Goal: Task Accomplishment & Management: Complete application form

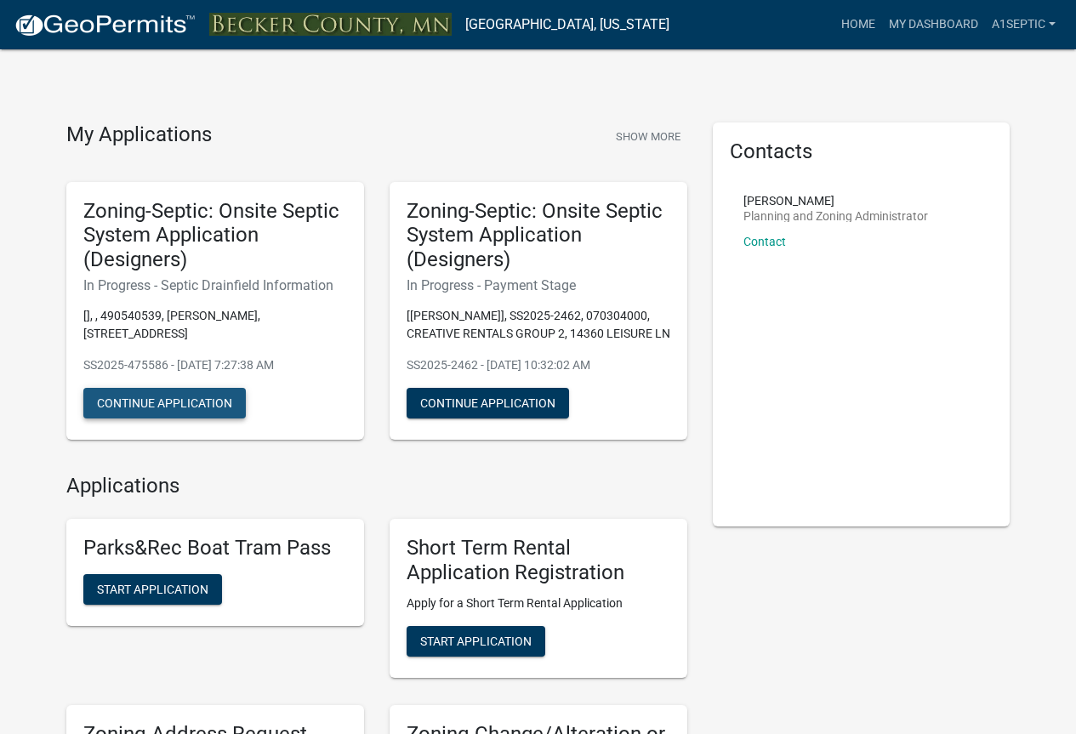
click at [191, 418] on button "Continue Application" at bounding box center [164, 403] width 162 height 31
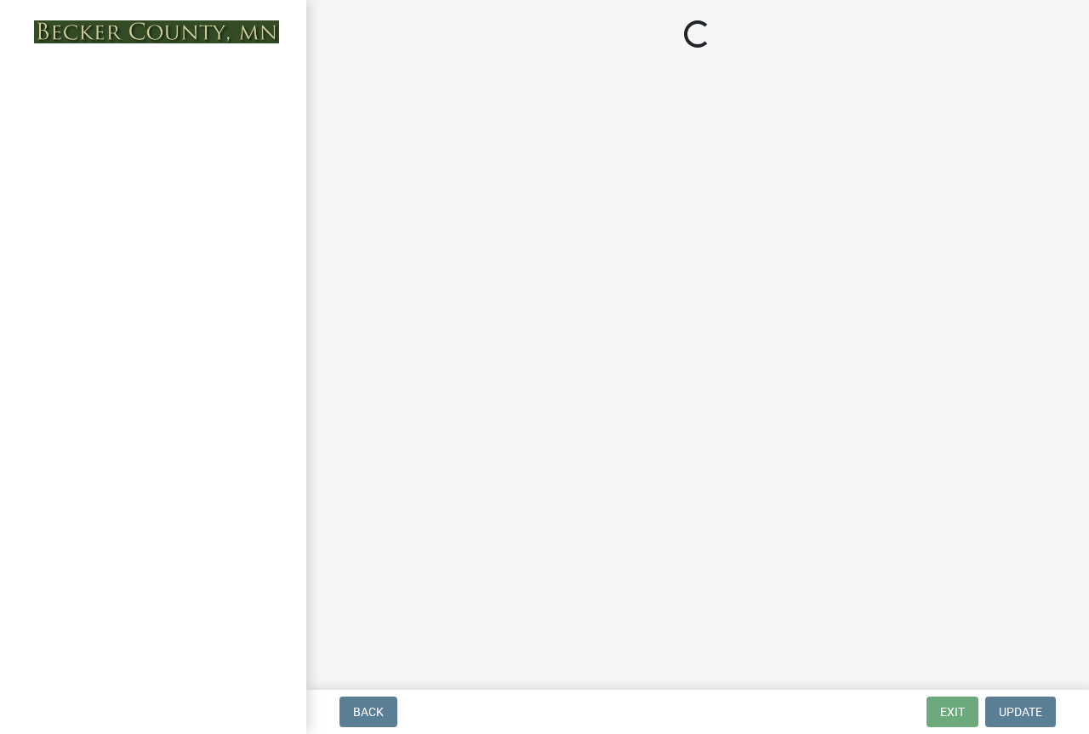
select select "922047fd-b3b4-4eb0-a6b6-3e57f6279349"
select select "8e987edc-9e69-430b-9b11-ad589d3299ec"
select select "245bd747-17a2-4397-b461-91fbb509aaa8"
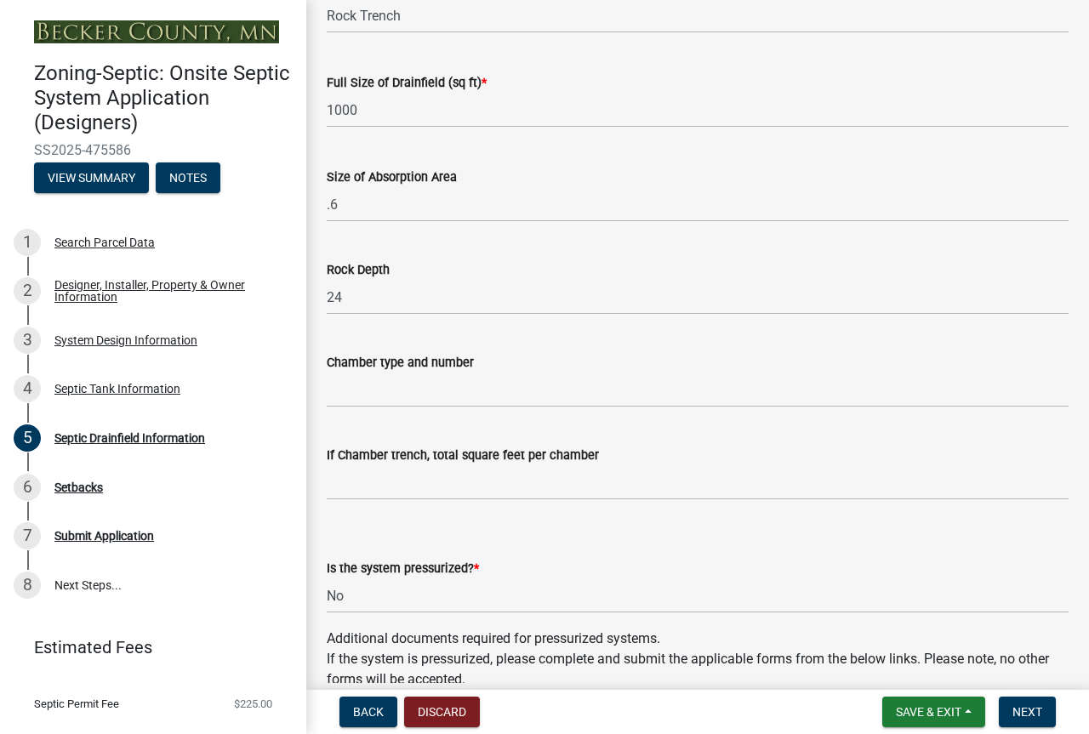
scroll to position [201, 0]
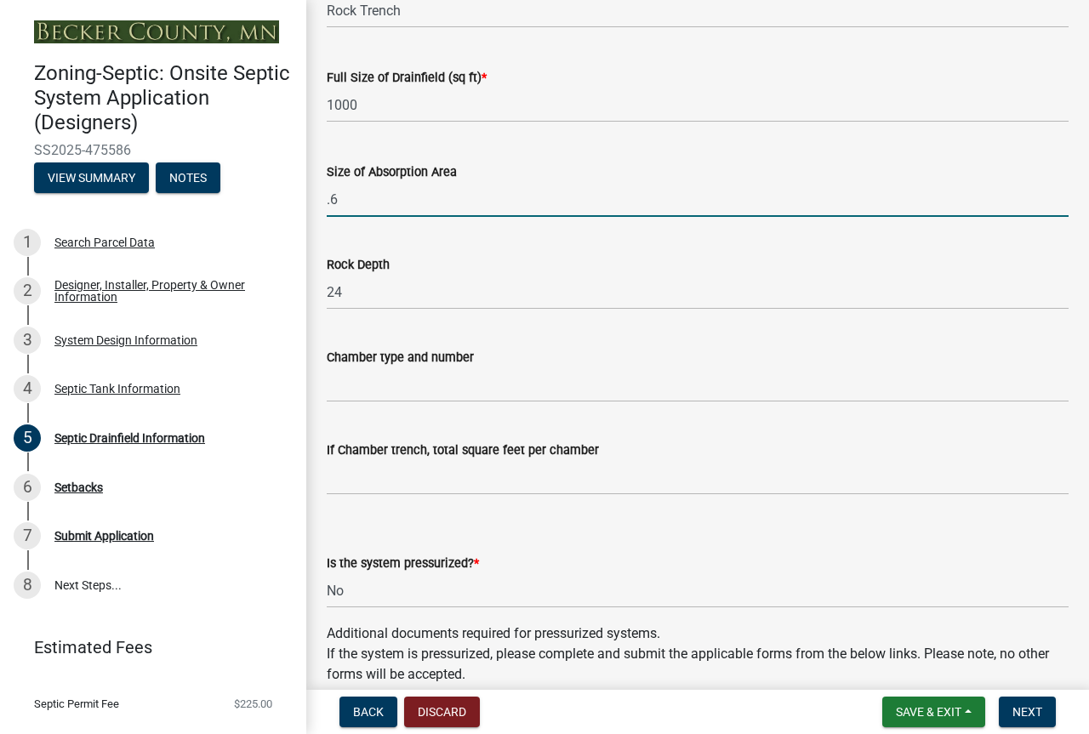
click at [356, 217] on input ".6" at bounding box center [698, 199] width 742 height 35
type input "."
click at [376, 122] on input "1000" at bounding box center [698, 105] width 742 height 35
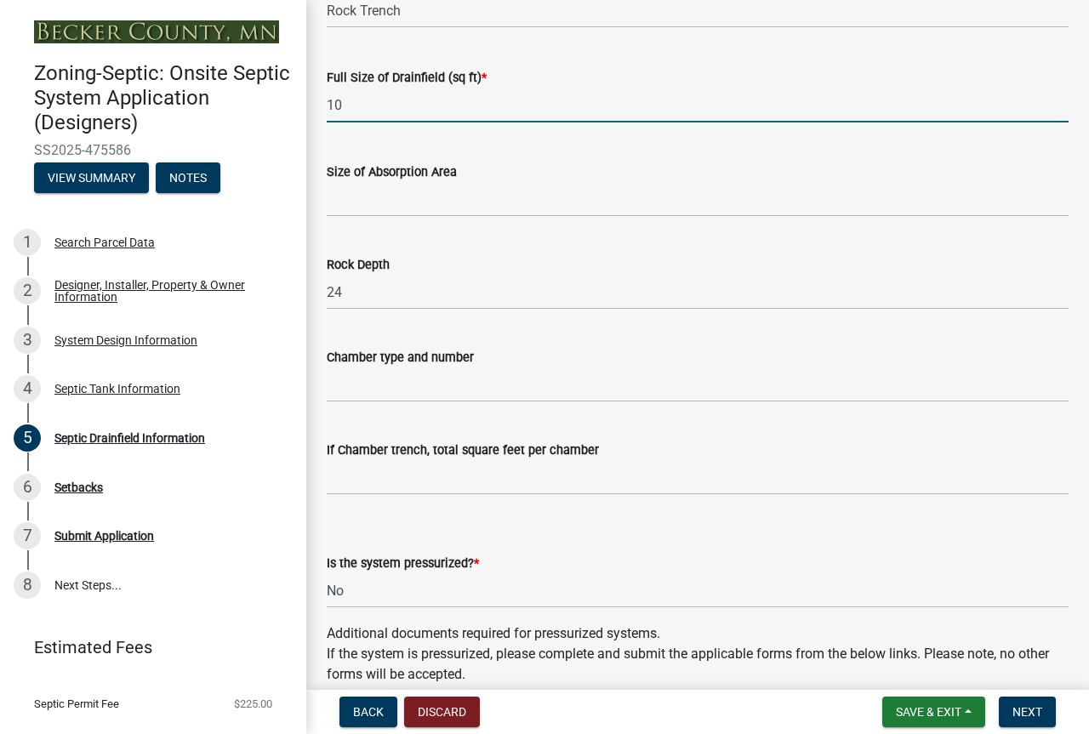
type input "1"
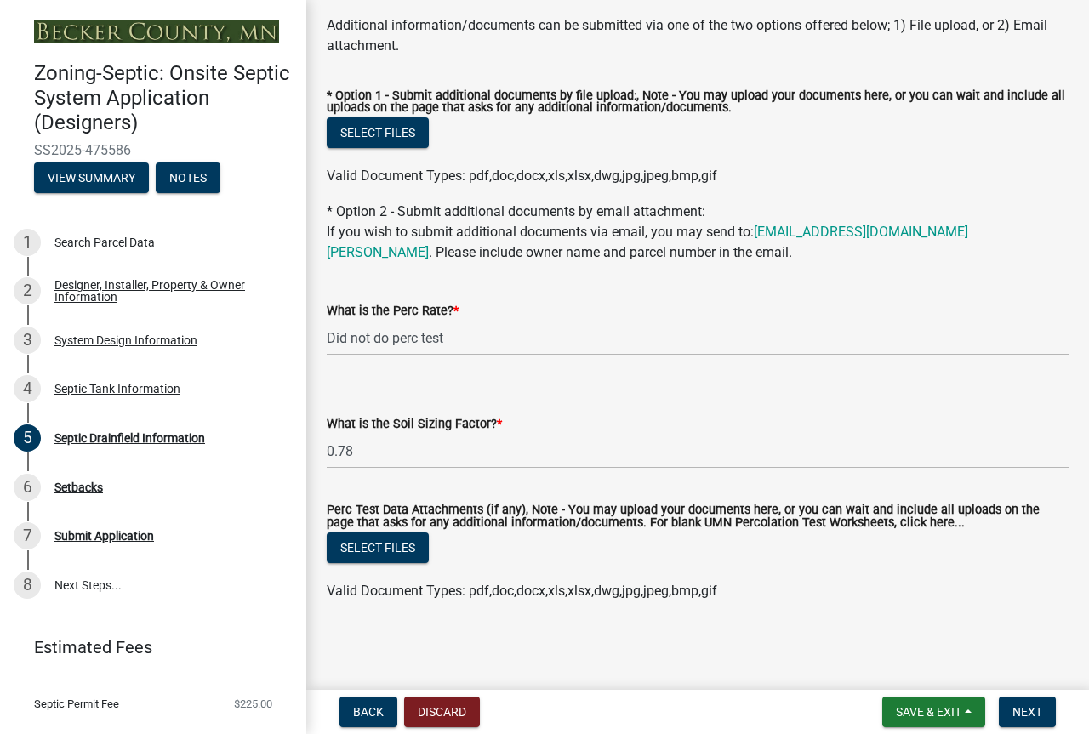
scroll to position [1428, 0]
type input "882"
click at [896, 705] on span "Save & Exit" at bounding box center [928, 712] width 65 height 14
click at [849, 601] on button "Save" at bounding box center [917, 619] width 136 height 41
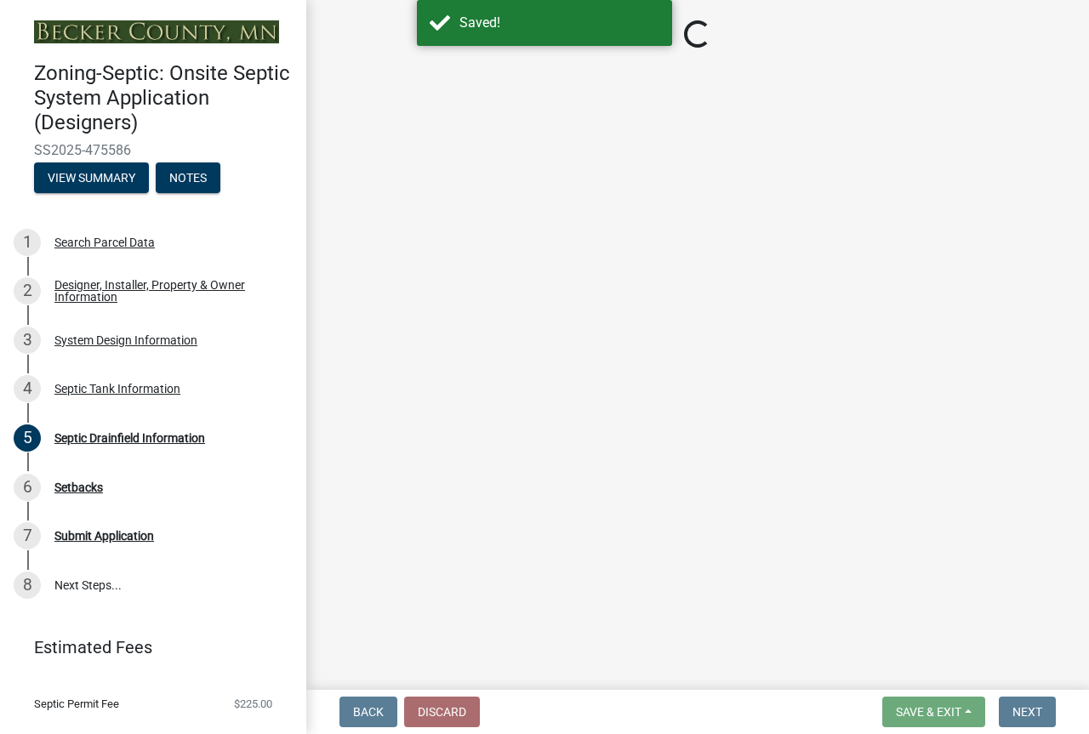
select select "922047fd-b3b4-4eb0-a6b6-3e57f6279349"
select select "8e987edc-9e69-430b-9b11-ad589d3299ec"
select select "245bd747-17a2-4397-b461-91fbb509aaa8"
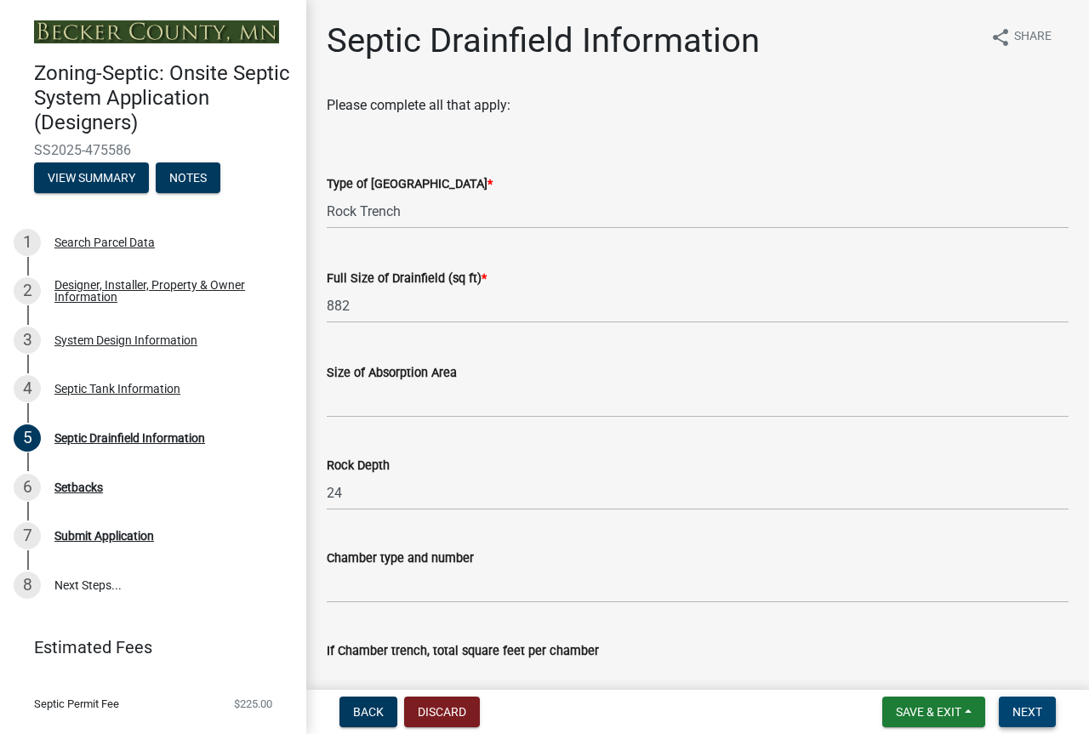
click at [1014, 708] on span "Next" at bounding box center [1027, 712] width 30 height 14
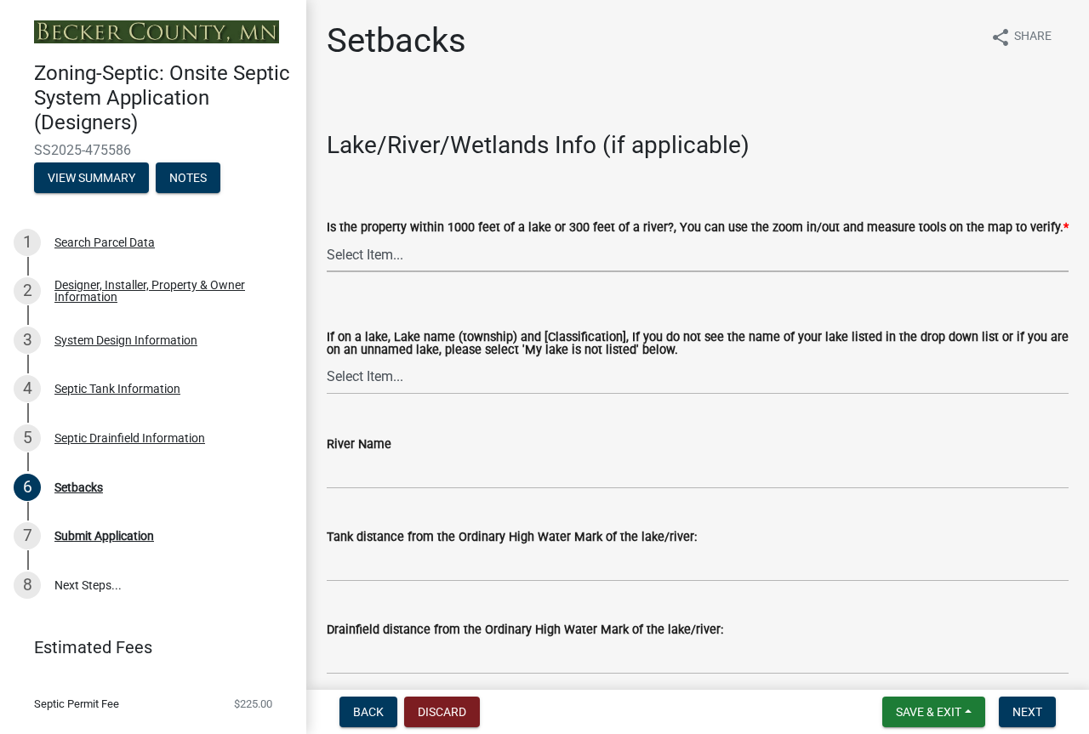
click at [426, 272] on select "Select Item... Yes No" at bounding box center [698, 254] width 742 height 35
click at [332, 272] on select "Select Item... Yes No" at bounding box center [698, 254] width 742 height 35
select select "479aafb6-b6e6-4f54-9b3a-e9d3c09fb6b0"
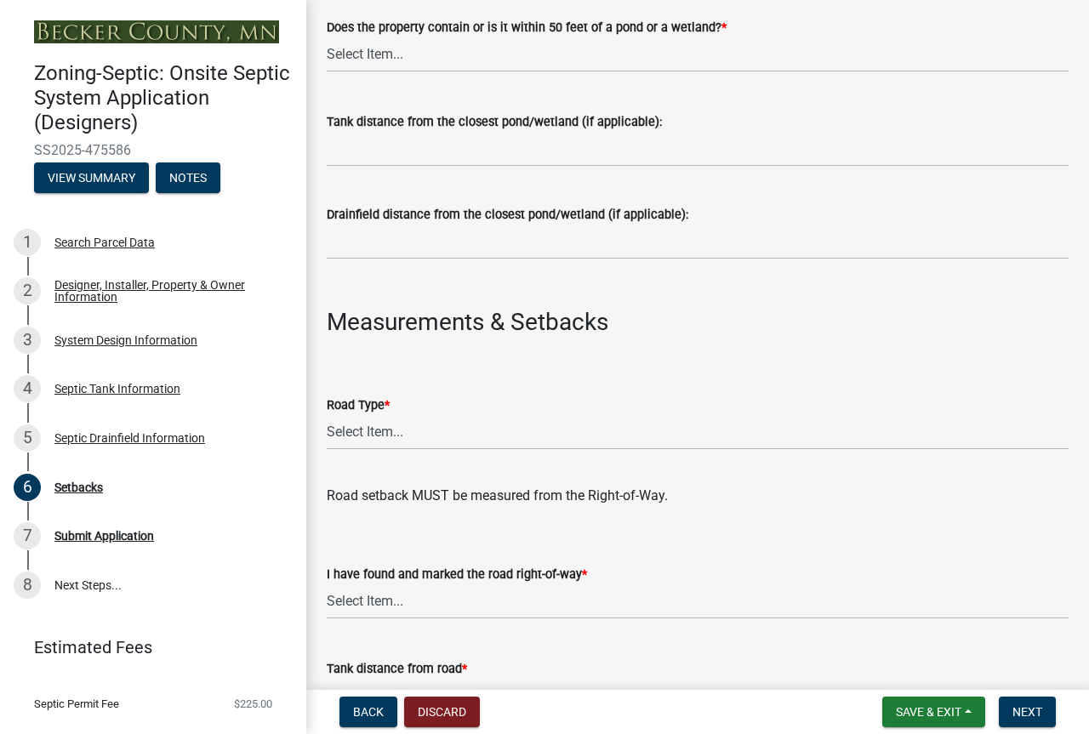
scroll to position [723, 0]
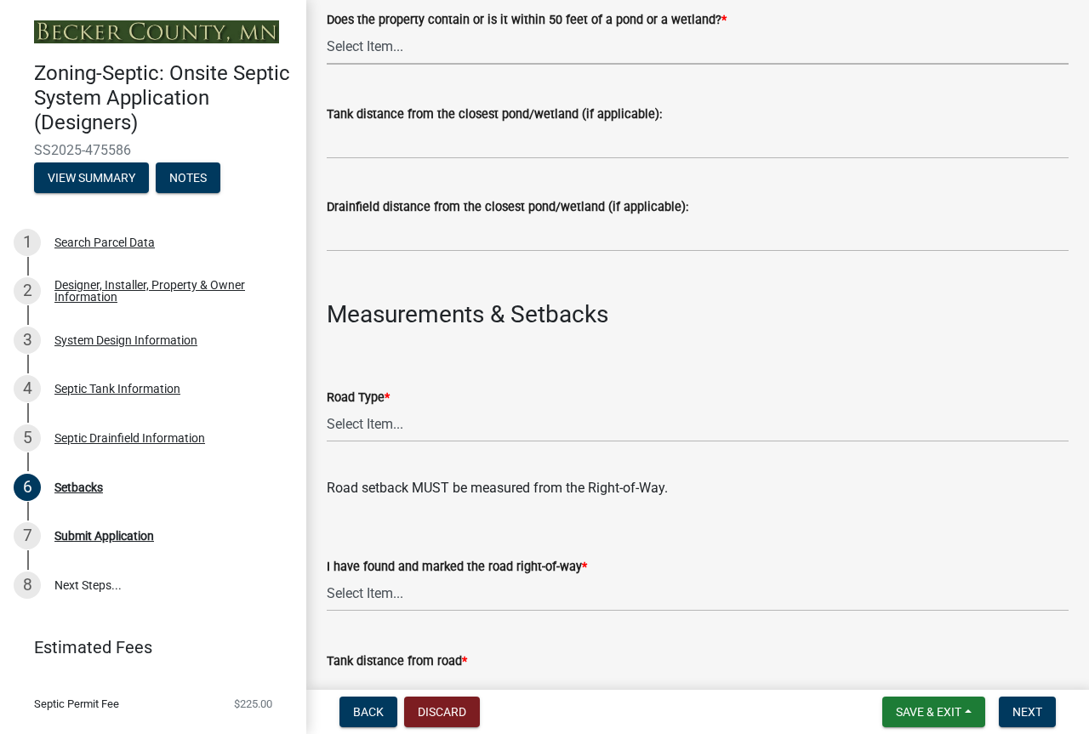
click at [418, 65] on select "Select Item... Yes No" at bounding box center [698, 47] width 742 height 35
click at [332, 65] on select "Select Item... Yes No" at bounding box center [698, 47] width 742 height 35
select select "23044af5-43bb-4cf5-8aef-2716db2ce5fc"
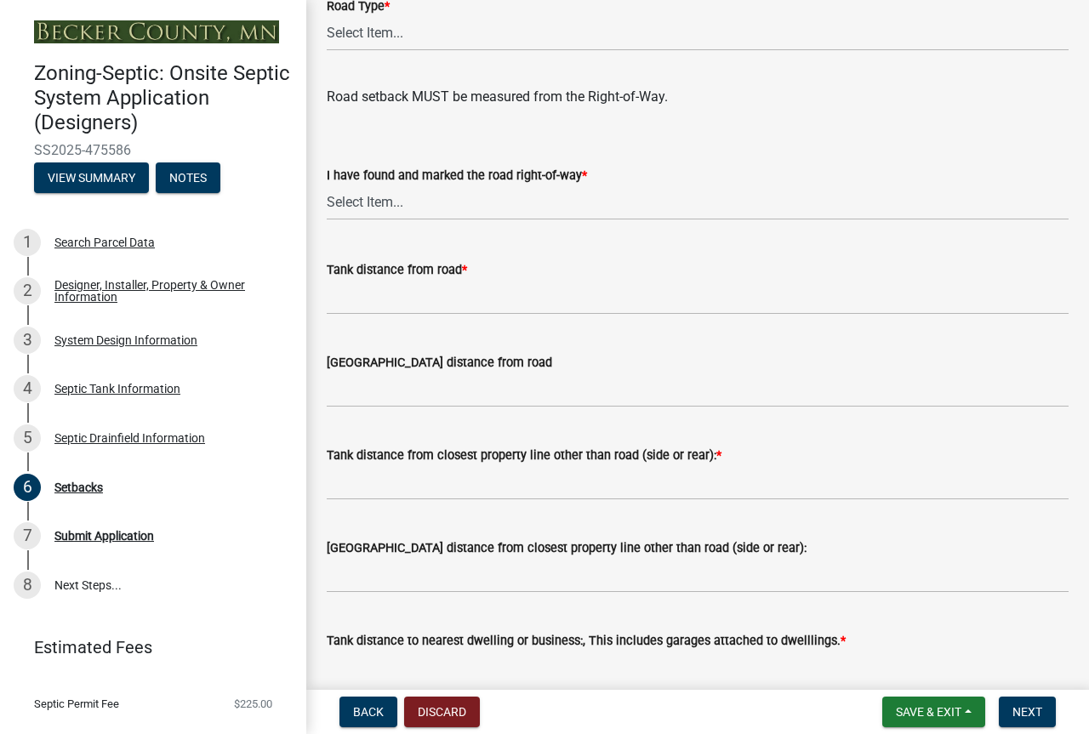
scroll to position [1125, 0]
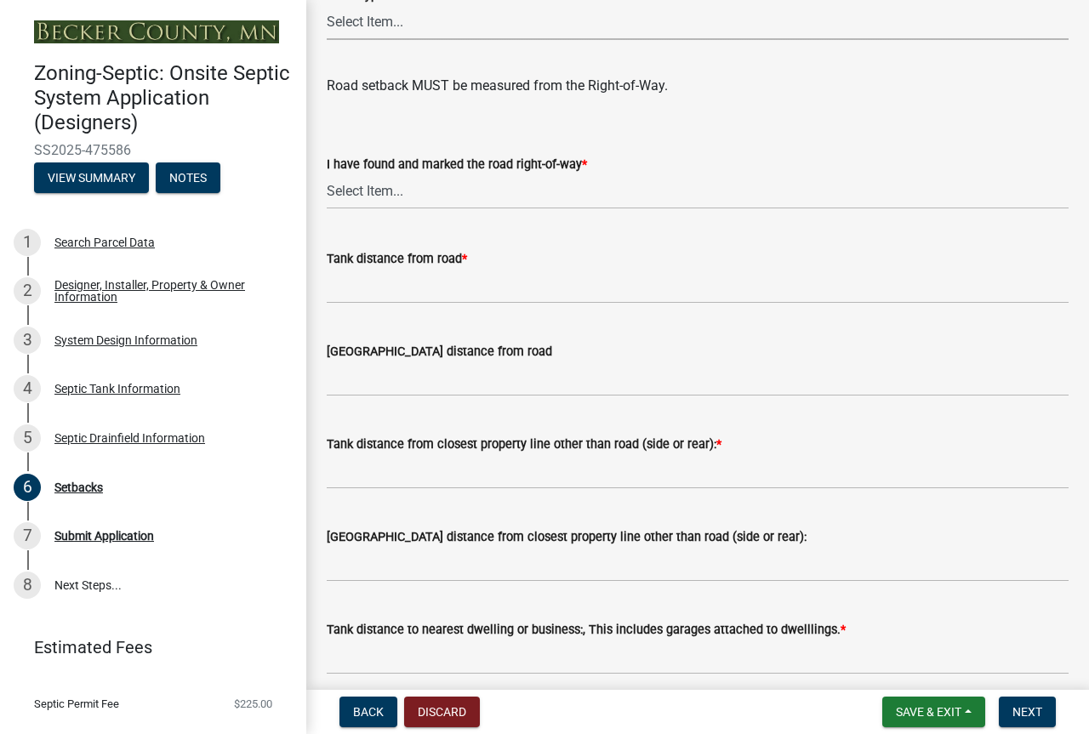
click at [420, 40] on select "Select Item... State County Public / Township Private Easement [GEOGRAPHIC_DATA]" at bounding box center [698, 22] width 742 height 35
click at [332, 40] on select "Select Item... State County Public / Township Private Easement [GEOGRAPHIC_DATA]" at bounding box center [698, 22] width 742 height 35
select select "21af9b93-f494-48c6-91ae-235d36c6c939"
click at [418, 209] on select "Select Item... Yes No" at bounding box center [698, 191] width 742 height 35
click at [332, 209] on select "Select Item... Yes No" at bounding box center [698, 191] width 742 height 35
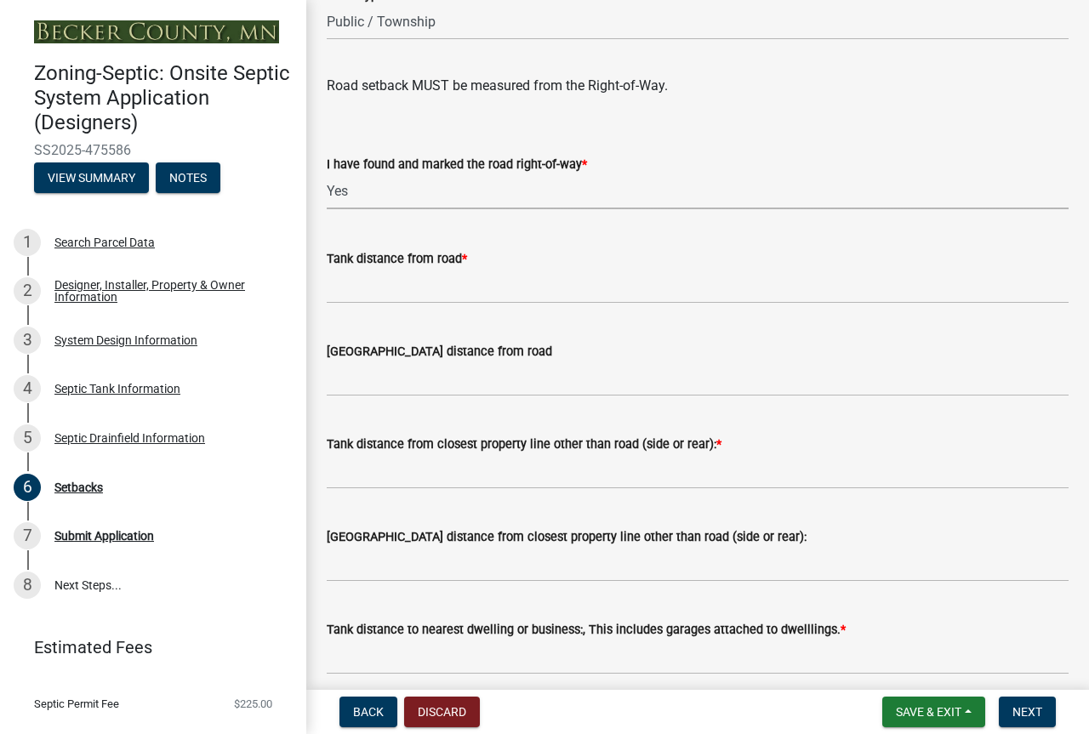
select select "a3ce498e-f8b1-44e2-889e-c4968ac74b5a"
click at [509, 269] on div "Tank distance from road *" at bounding box center [698, 258] width 742 height 20
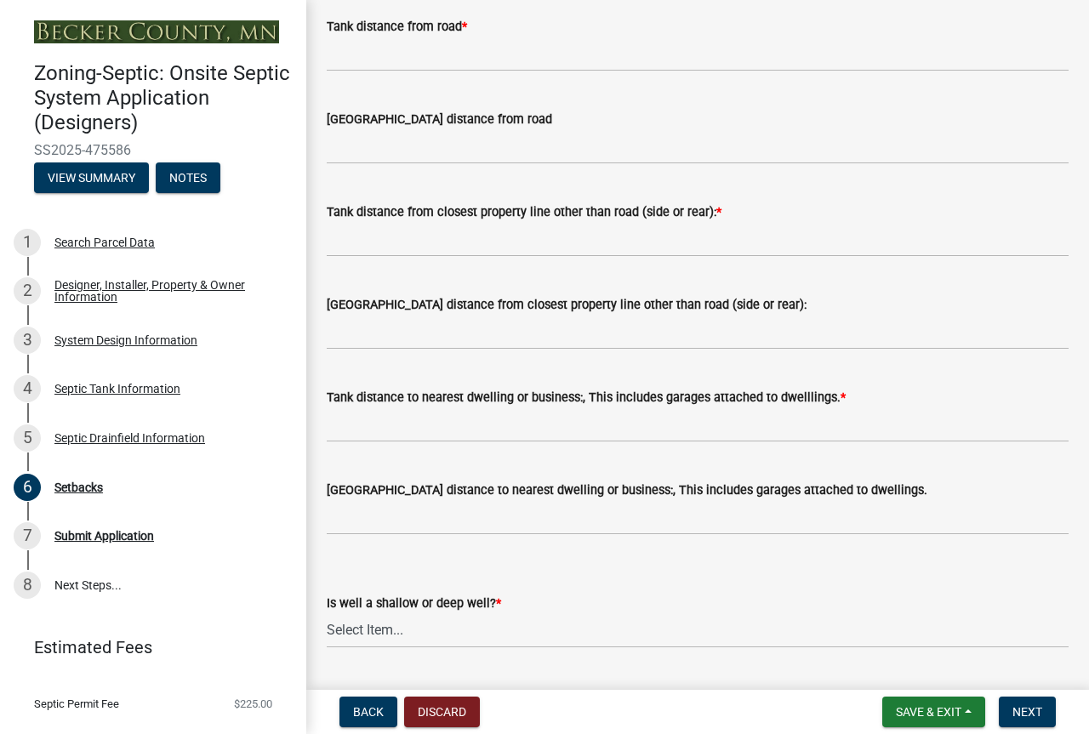
scroll to position [1398, 0]
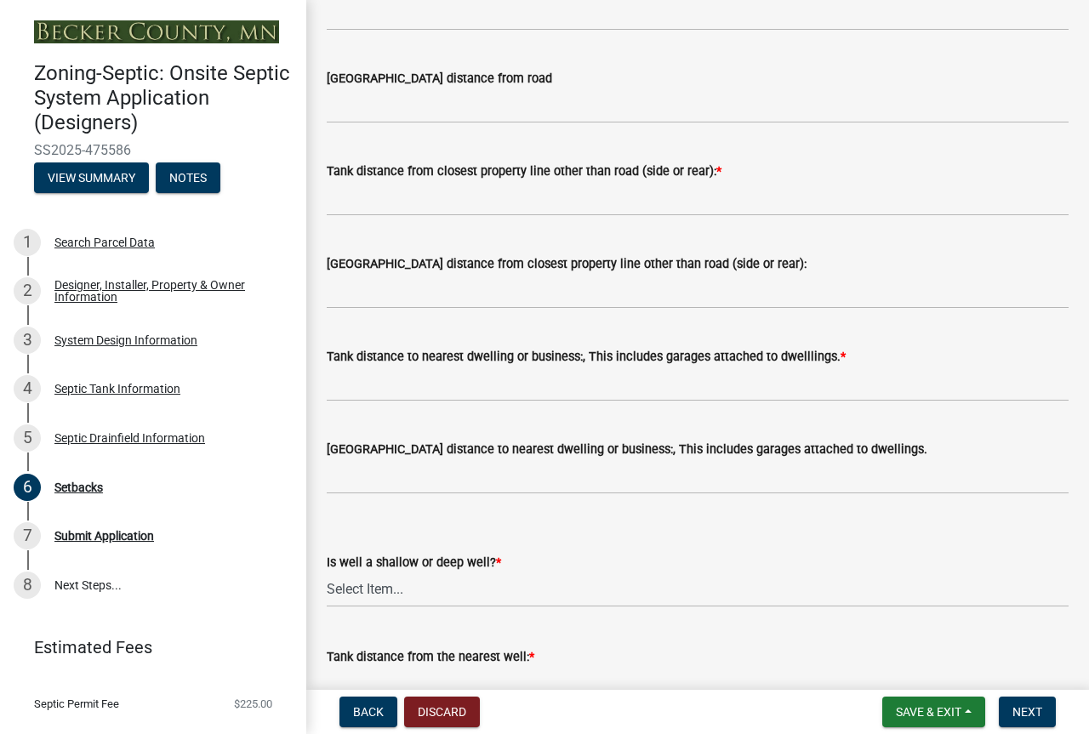
click at [498, 31] on input "Tank distance from road *" at bounding box center [698, 13] width 742 height 35
type input "80""
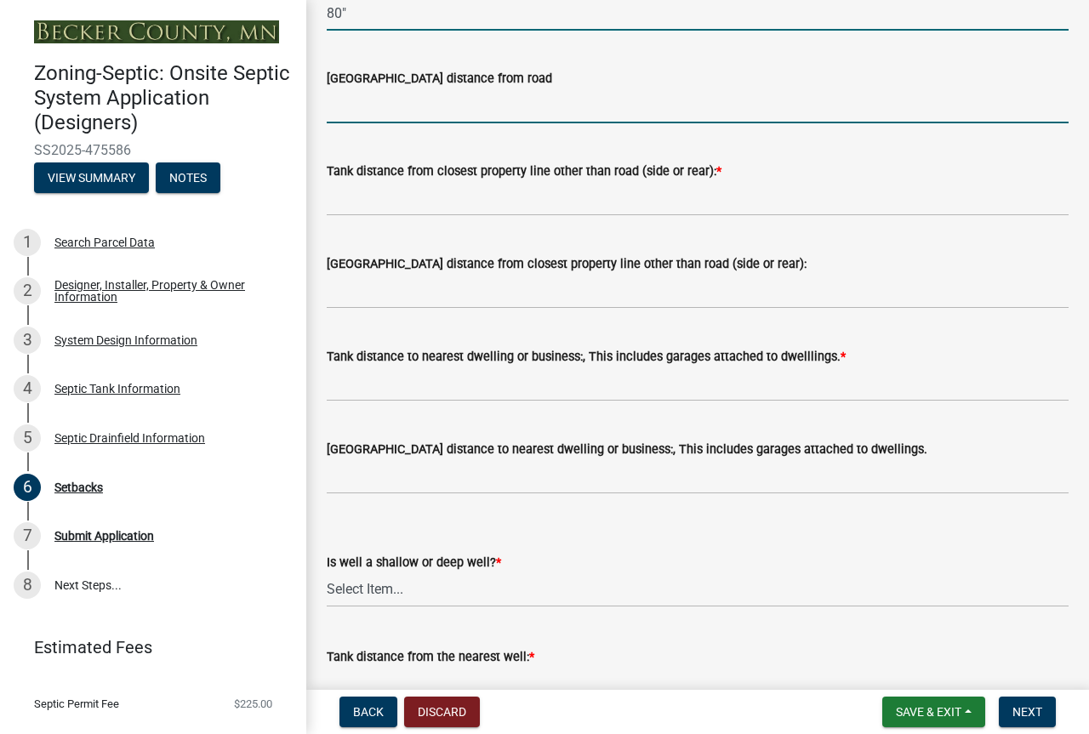
click at [368, 123] on input "[GEOGRAPHIC_DATA] distance from road" at bounding box center [698, 105] width 742 height 35
type input "45'"
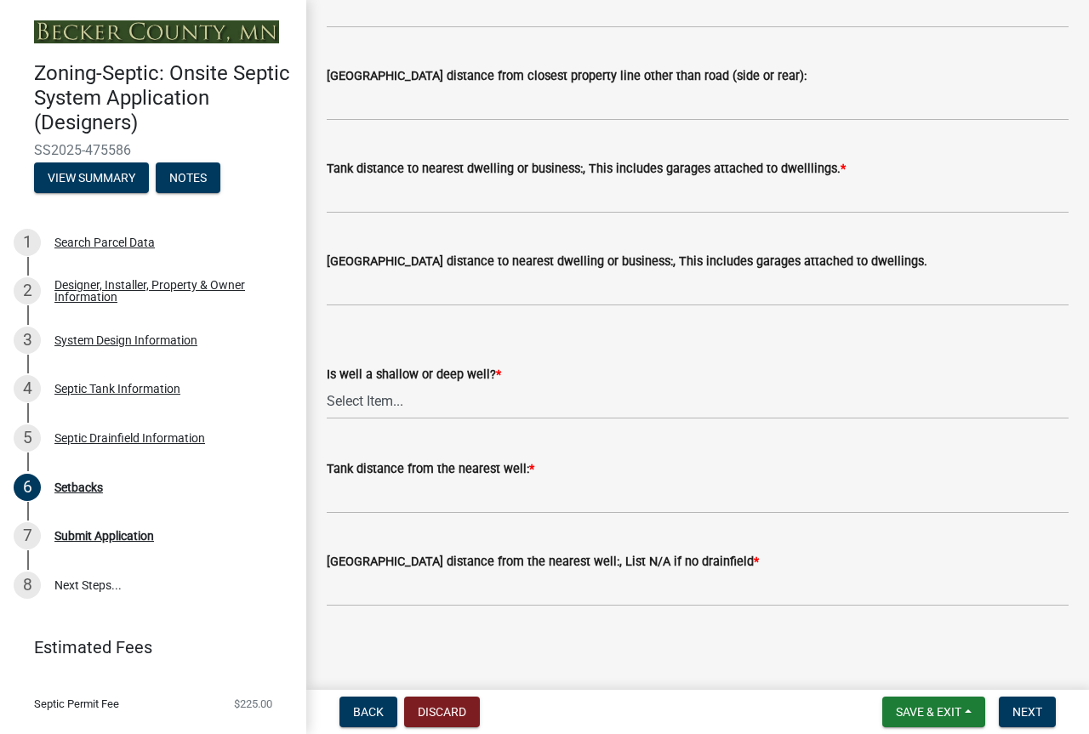
scroll to position [1593, 0]
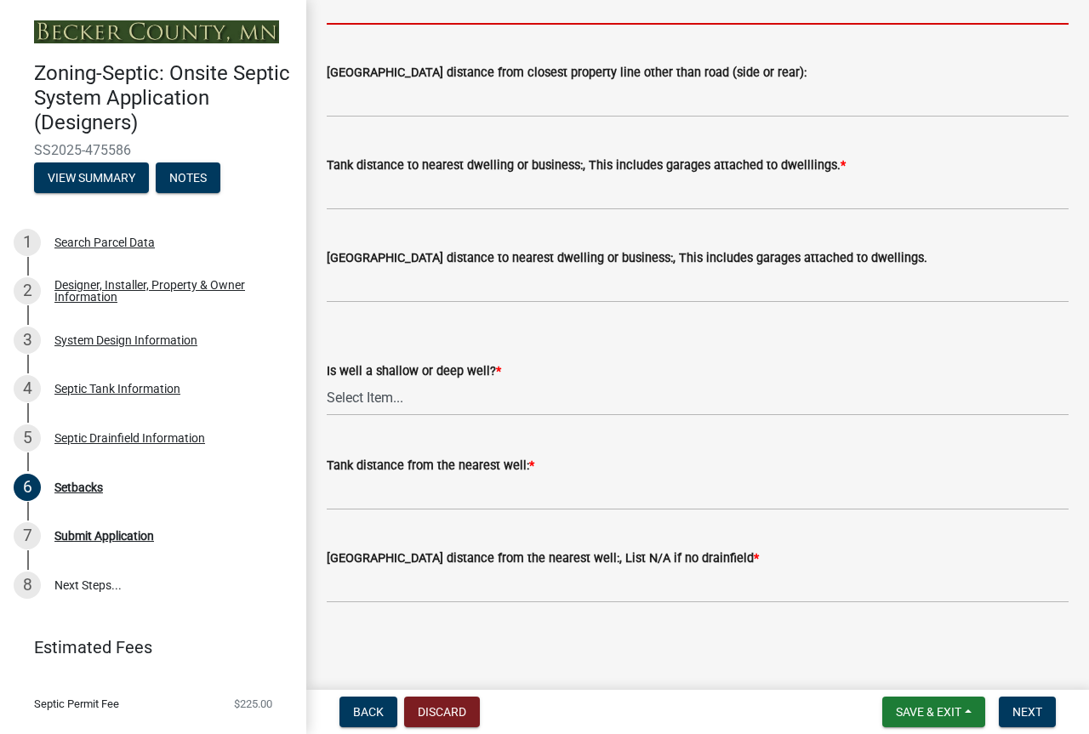
click at [339, 25] on input "Tank distance from closest property line other than road (side or rear): *" at bounding box center [698, 7] width 742 height 35
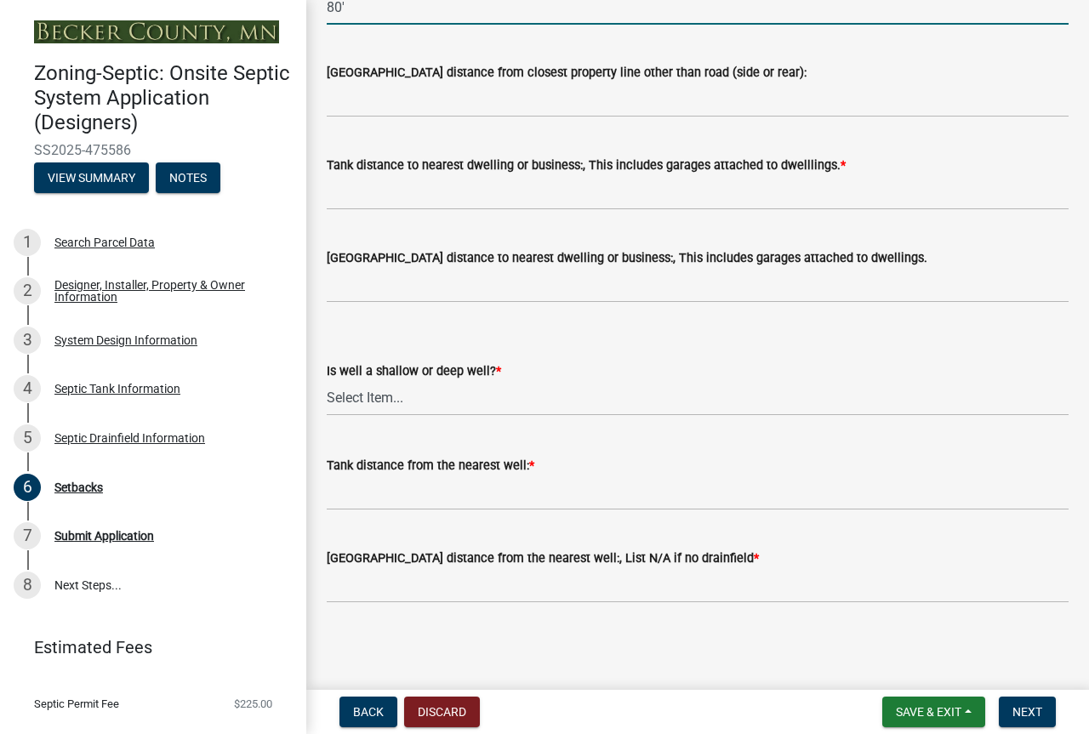
type input "80'"
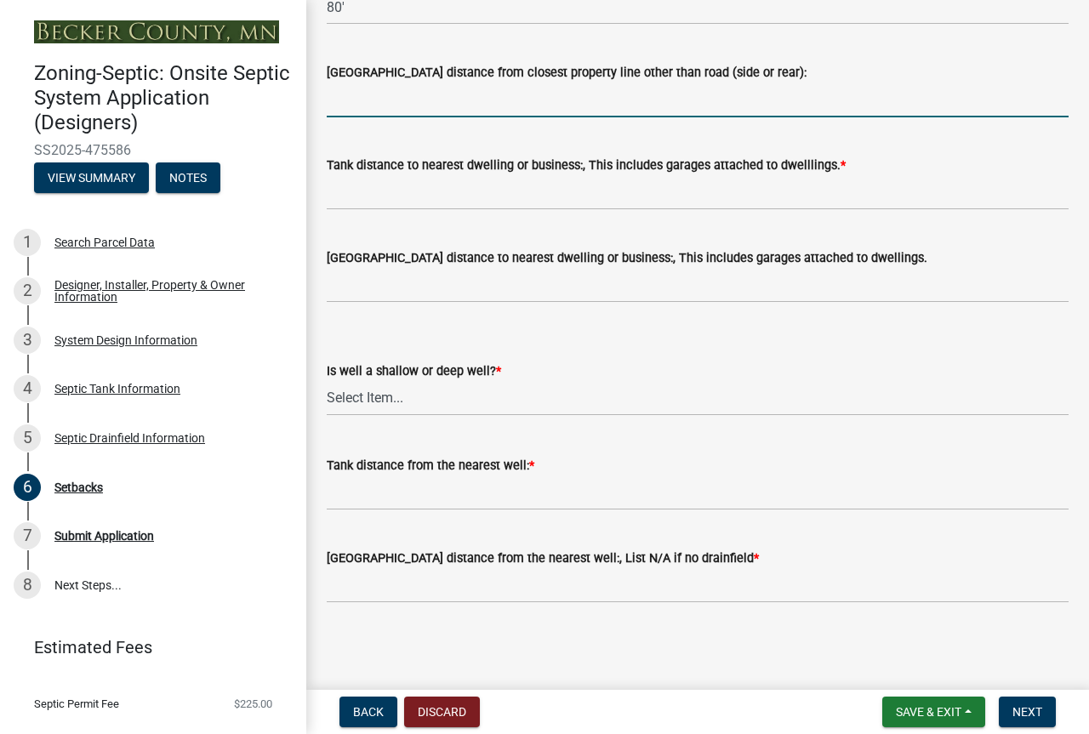
click at [367, 117] on input "[GEOGRAPHIC_DATA] distance from closest property line other than road (side or …" at bounding box center [698, 100] width 742 height 35
type input "10'"
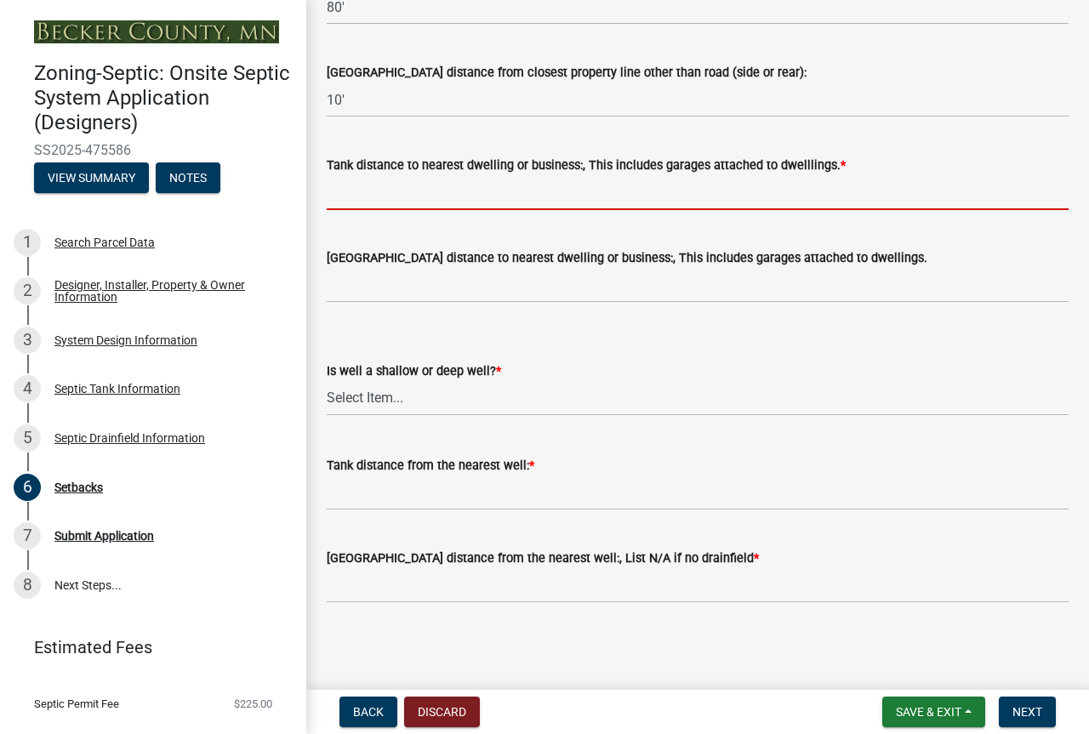
click at [383, 210] on input "Tank distance to nearest dwelling or business:, This includes garages attached …" at bounding box center [698, 192] width 742 height 35
type input "10'"
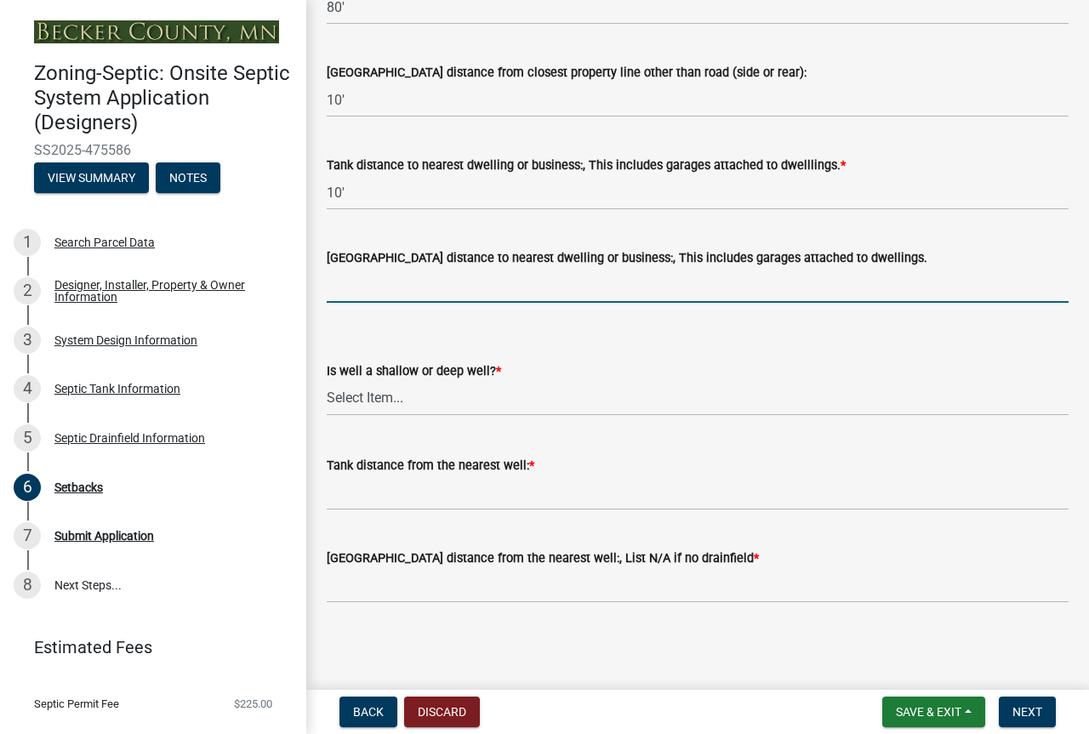
click at [427, 303] on input "[GEOGRAPHIC_DATA] distance to nearest dwelling or business:, This includes gara…" at bounding box center [698, 285] width 742 height 35
type input "20'"
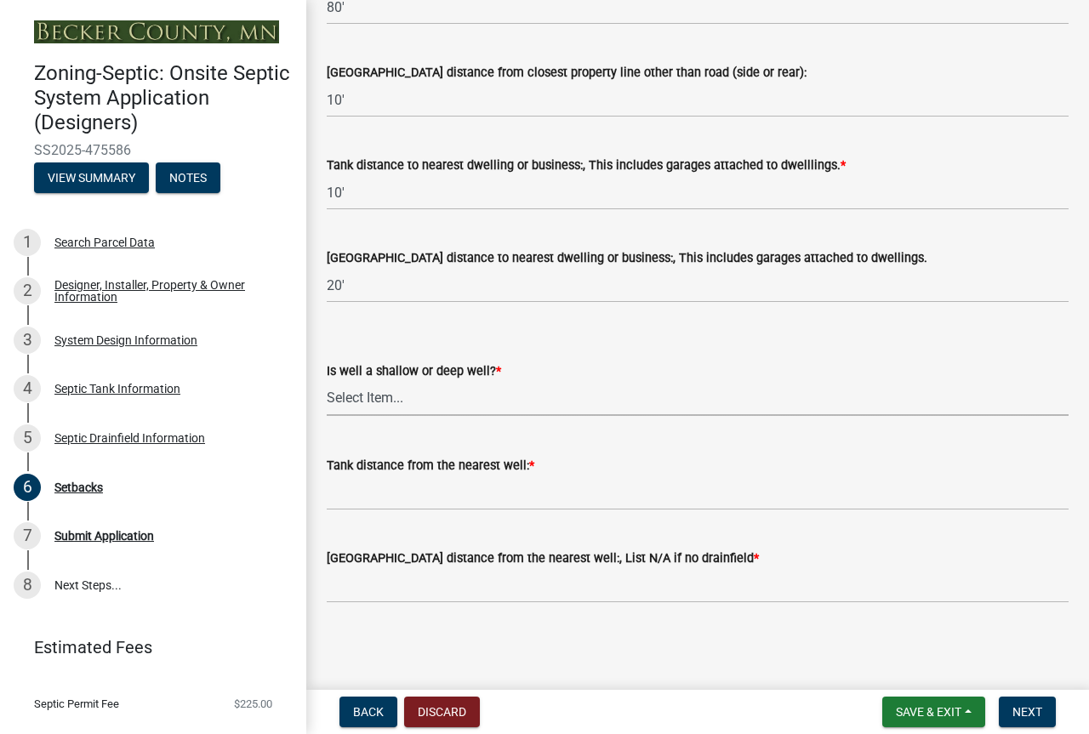
click at [418, 416] on select "Select Item... Deep Well Shallow Well No Well - Connected or to be connected to…" at bounding box center [698, 398] width 742 height 35
click at [332, 400] on select "Select Item... Deep Well Shallow Well No Well - Connected or to be connected to…" at bounding box center [698, 398] width 742 height 35
select select "cf78f1da-f066-4305-88a2-864abad1fa52"
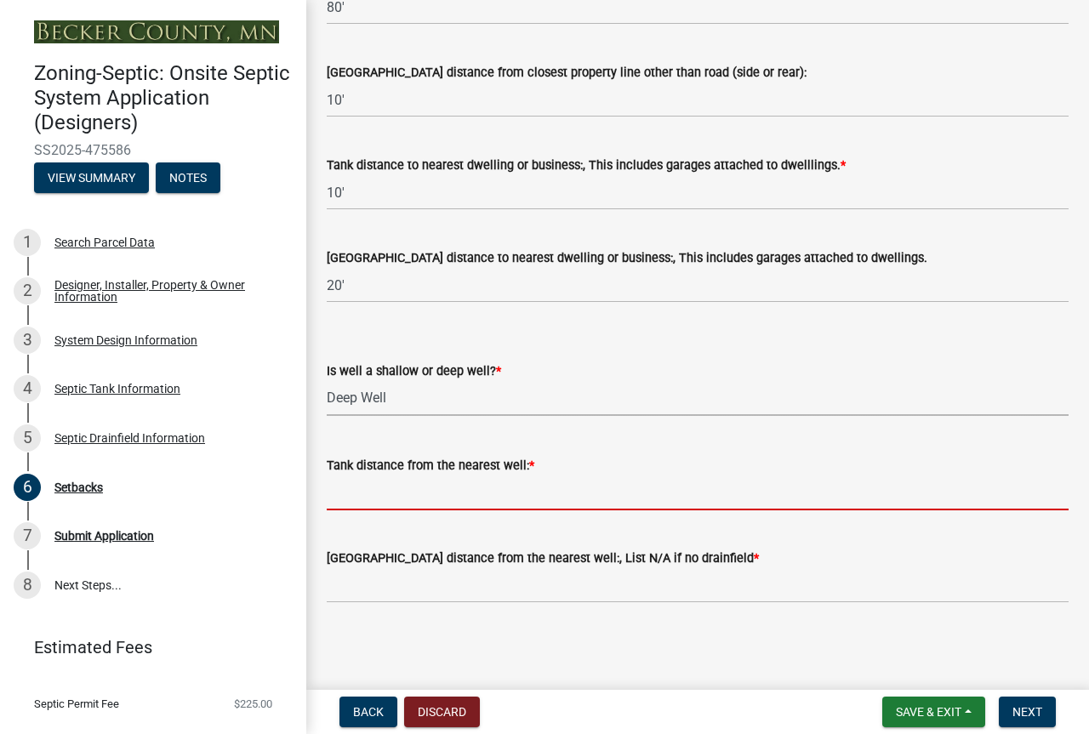
click at [430, 510] on input "Tank distance from the nearest well: *" at bounding box center [698, 492] width 742 height 35
type input ">50'"
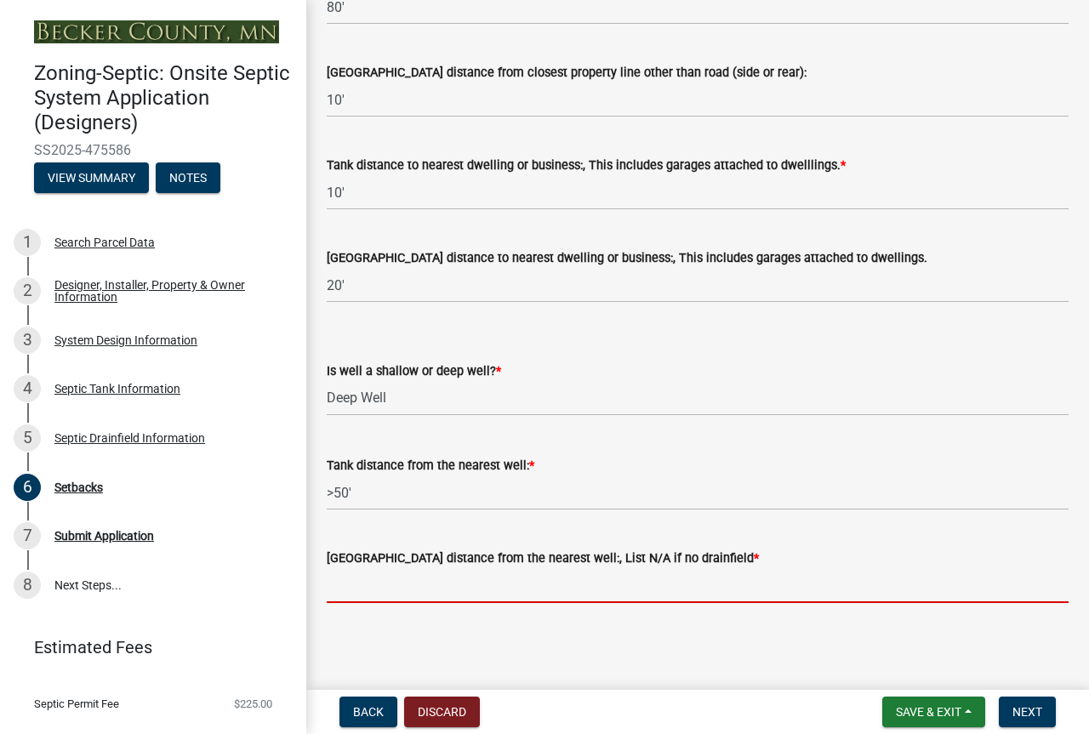
click at [445, 603] on input "[GEOGRAPHIC_DATA] distance from the nearest well:, List N/A if no drainfield *" at bounding box center [698, 585] width 742 height 35
type input ">50'"
click at [896, 705] on span "Save & Exit" at bounding box center [928, 712] width 65 height 14
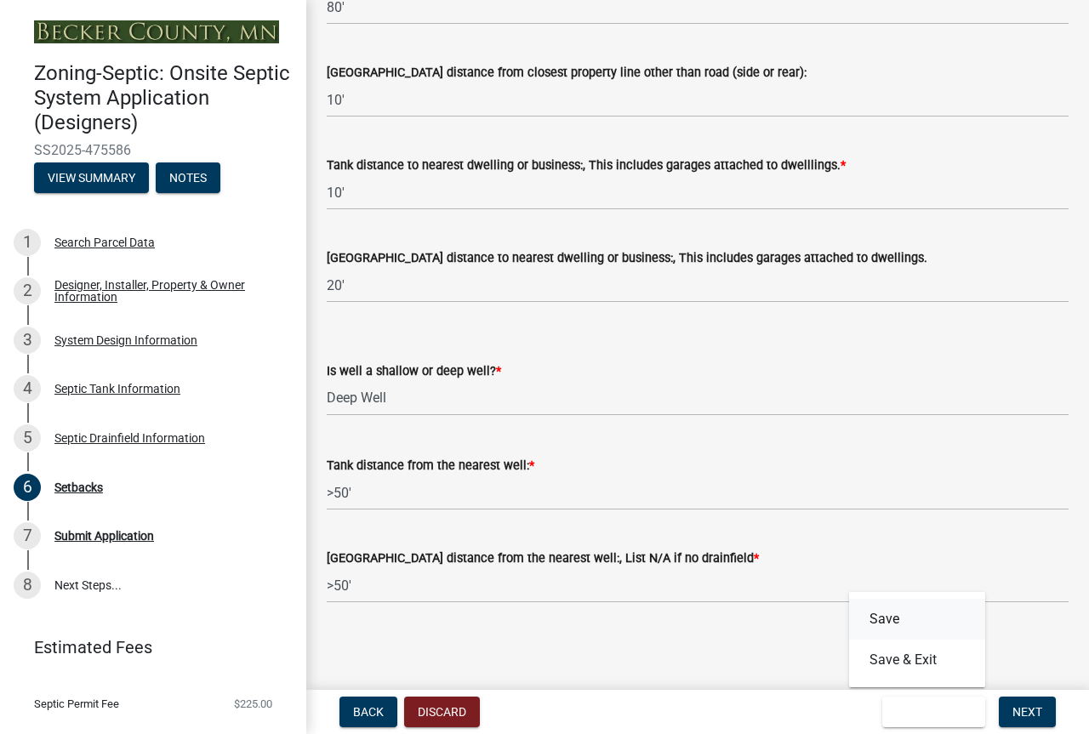
click at [849, 600] on button "Save" at bounding box center [917, 619] width 136 height 41
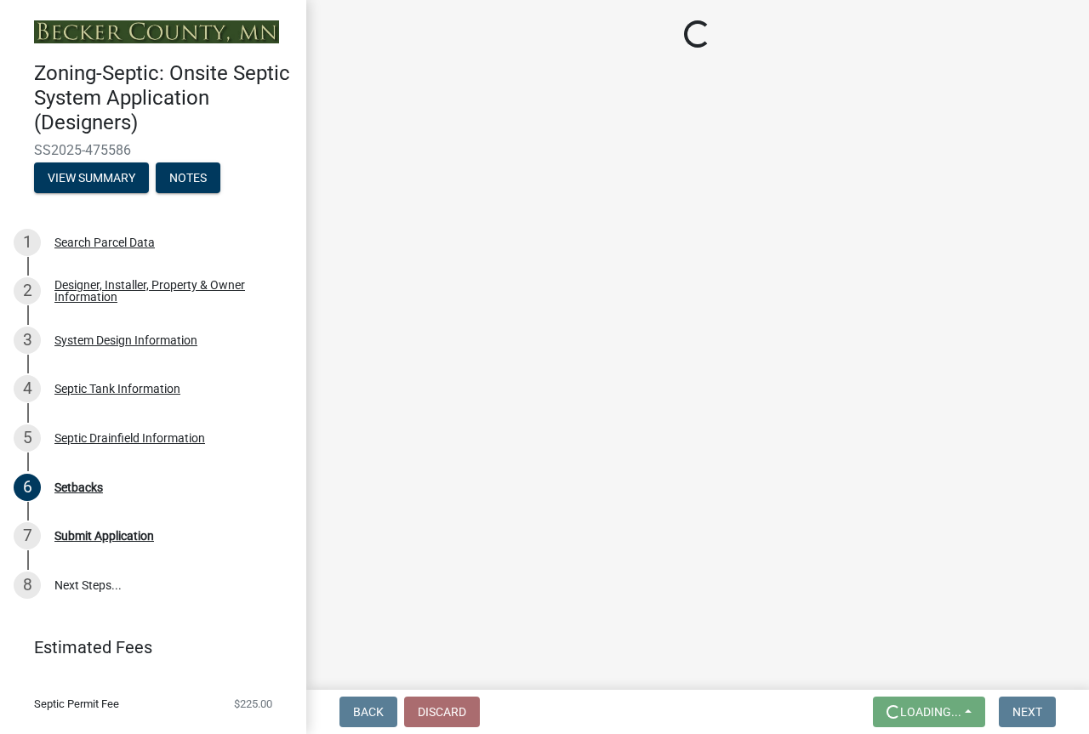
scroll to position [0, 0]
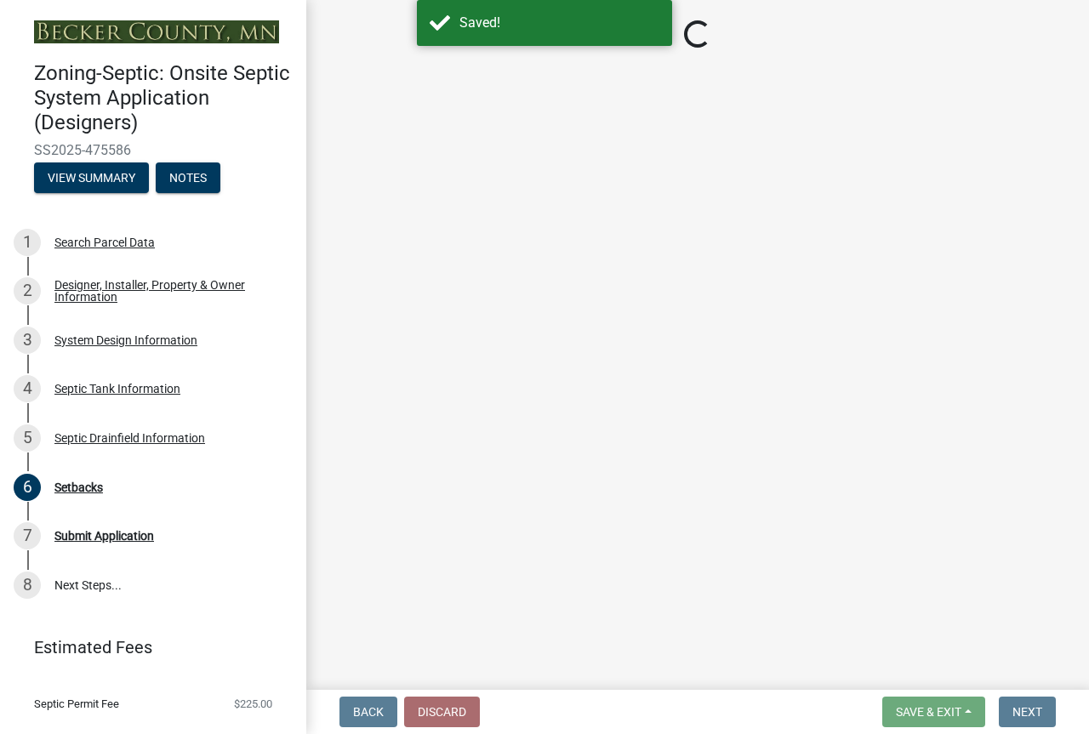
select select "479aafb6-b6e6-4f54-9b3a-e9d3c09fb6b0"
select select "23044af5-43bb-4cf5-8aef-2716db2ce5fc"
select select "21af9b93-f494-48c6-91ae-235d36c6c939"
select select "a3ce498e-f8b1-44e2-889e-c4968ac74b5a"
select select "cf78f1da-f066-4305-88a2-864abad1fa52"
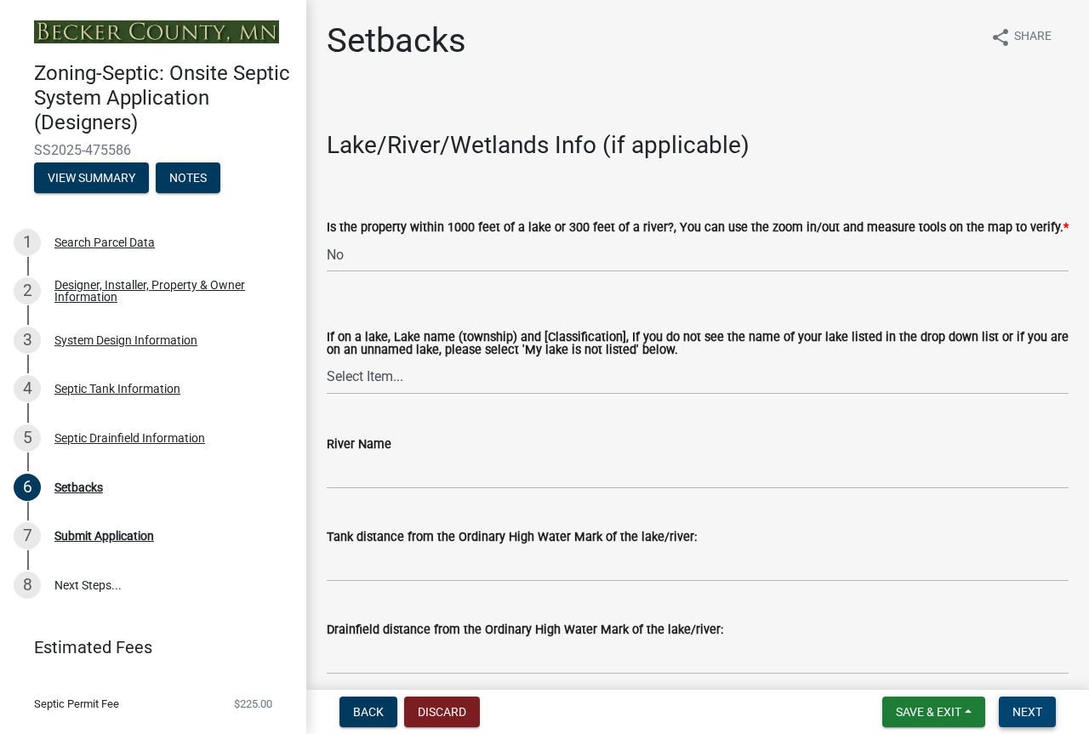
click at [1016, 707] on span "Next" at bounding box center [1027, 712] width 30 height 14
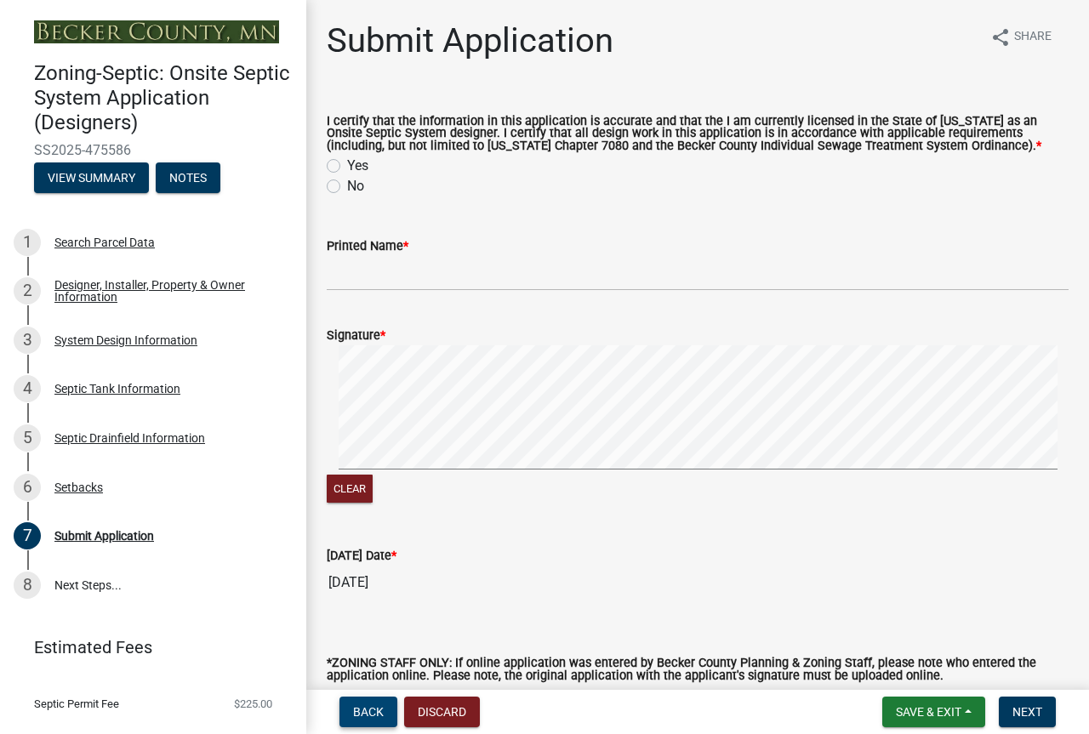
click at [378, 709] on span "Back" at bounding box center [368, 712] width 31 height 14
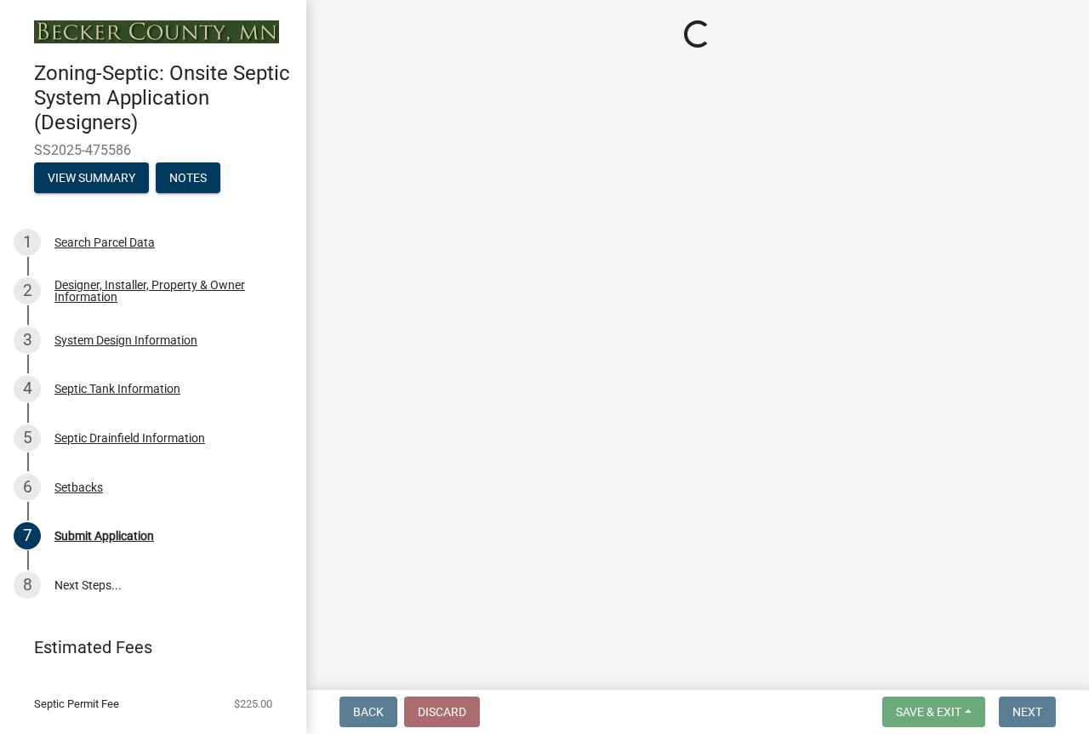
select select "479aafb6-b6e6-4f54-9b3a-e9d3c09fb6b0"
select select "23044af5-43bb-4cf5-8aef-2716db2ce5fc"
select select "21af9b93-f494-48c6-91ae-235d36c6c939"
select select "a3ce498e-f8b1-44e2-889e-c4968ac74b5a"
select select "cf78f1da-f066-4305-88a2-864abad1fa52"
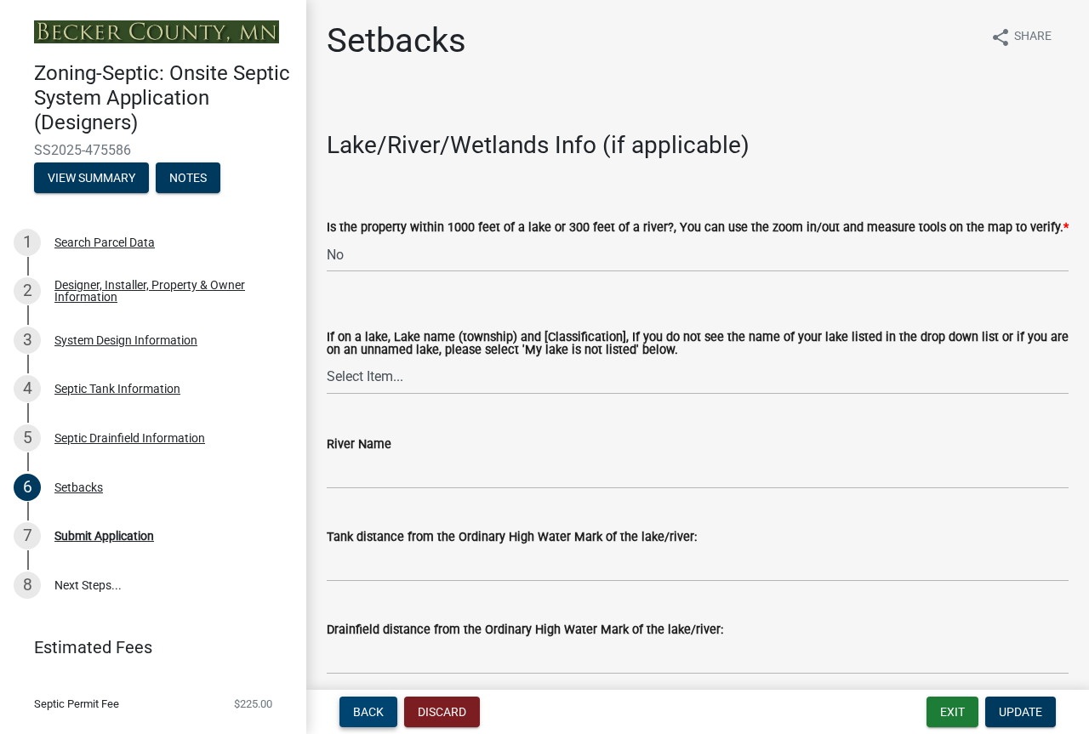
click at [378, 709] on span "Back" at bounding box center [368, 712] width 31 height 14
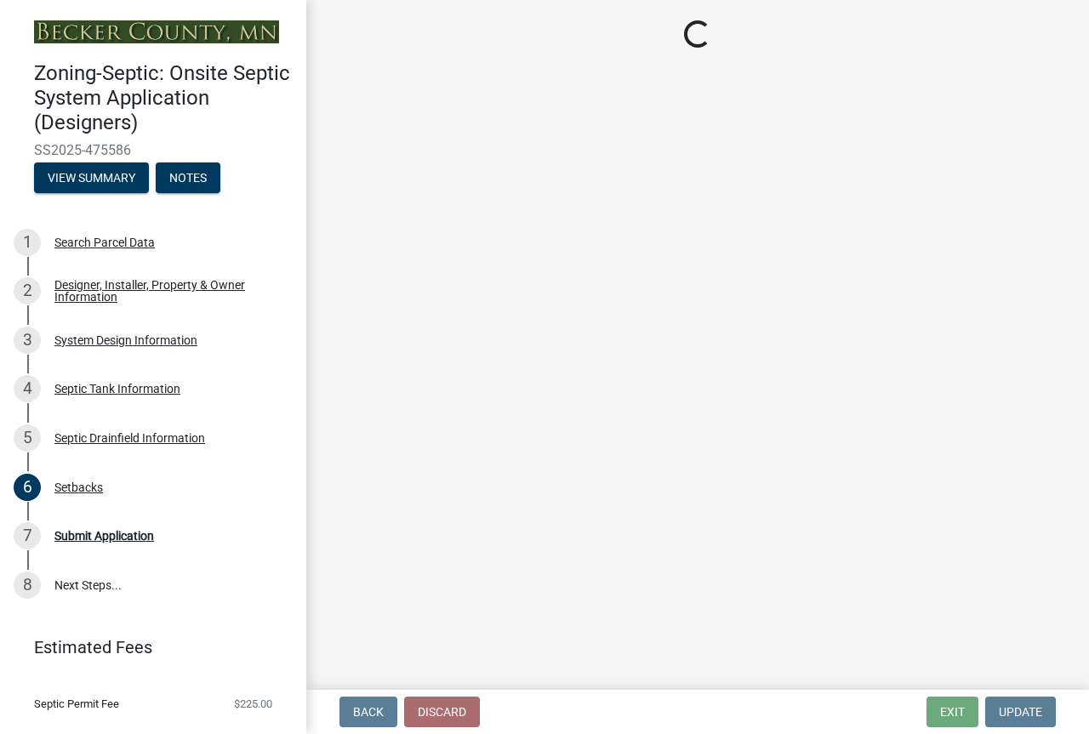
select select "922047fd-b3b4-4eb0-a6b6-3e57f6279349"
select select "8e987edc-9e69-430b-9b11-ad589d3299ec"
select select "245bd747-17a2-4397-b461-91fbb509aaa8"
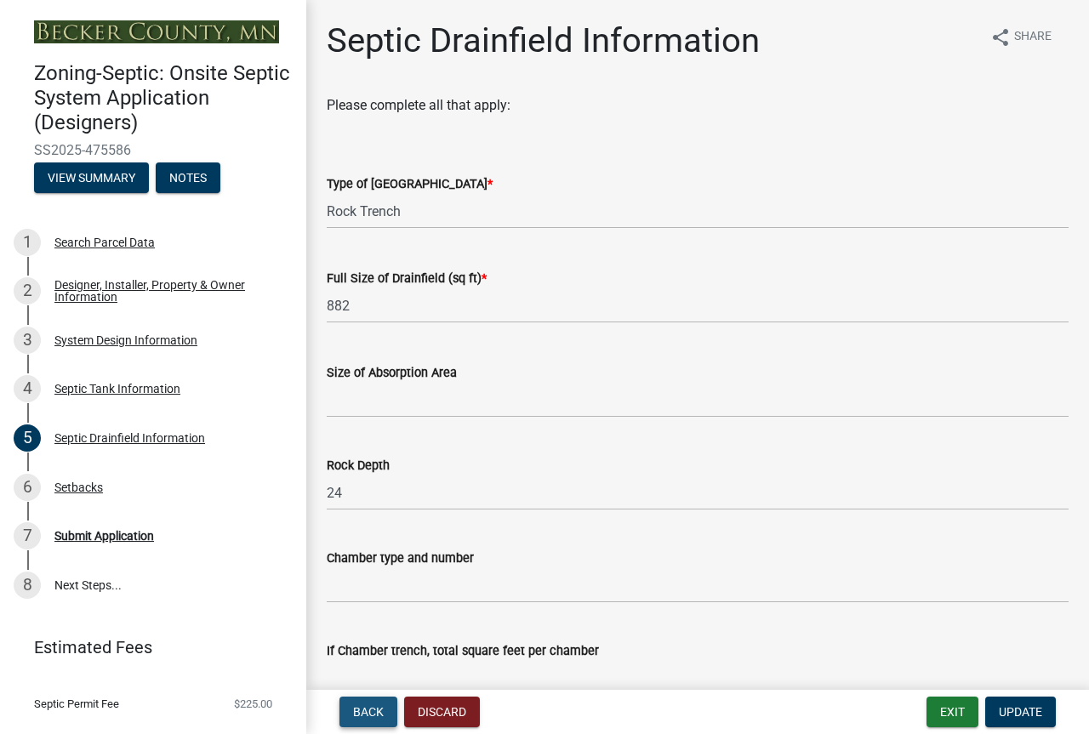
click at [378, 708] on span "Back" at bounding box center [368, 712] width 31 height 14
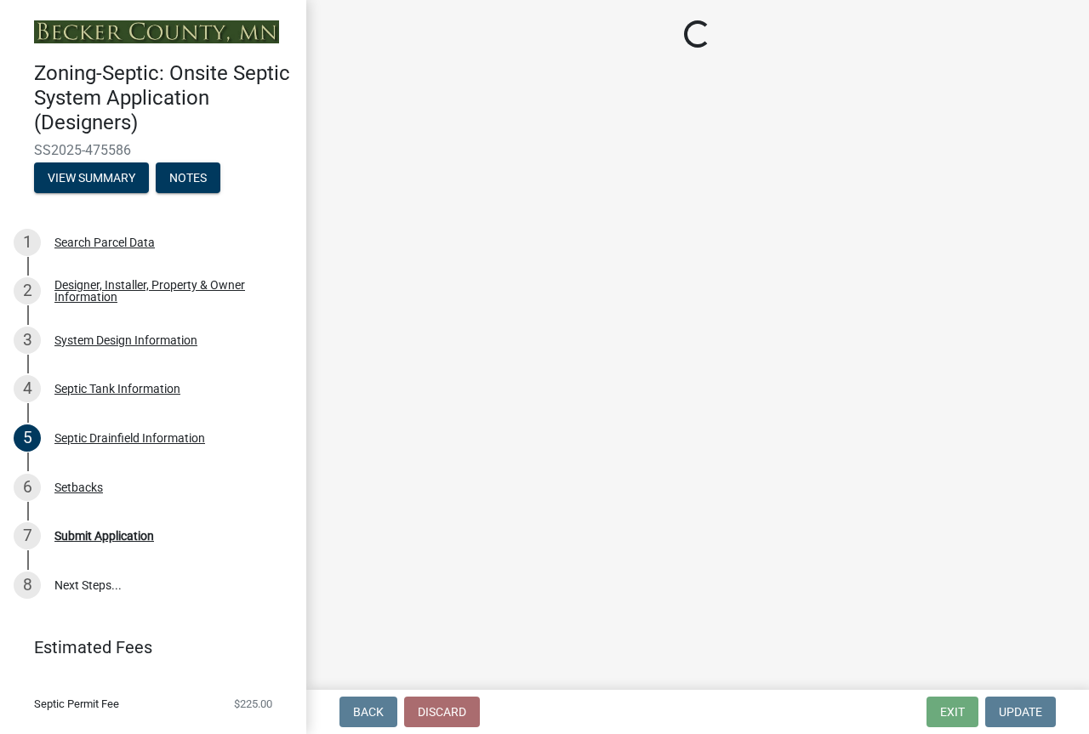
select select "f9fbe67c-c1cf-4a63-8ad4-799ce56b7f21"
select select "8af00ff6-ccdf-43a1-aa9f-9d195177e029"
select select "52556460-45fa-4026-a6c2-c70bb0823cb5"
select select "16f08e72-e833-4cd6-9035-d5a26ecbf3c9"
select select "a956bcdf-8f12-4f61-bfc1-a6e229dc0595"
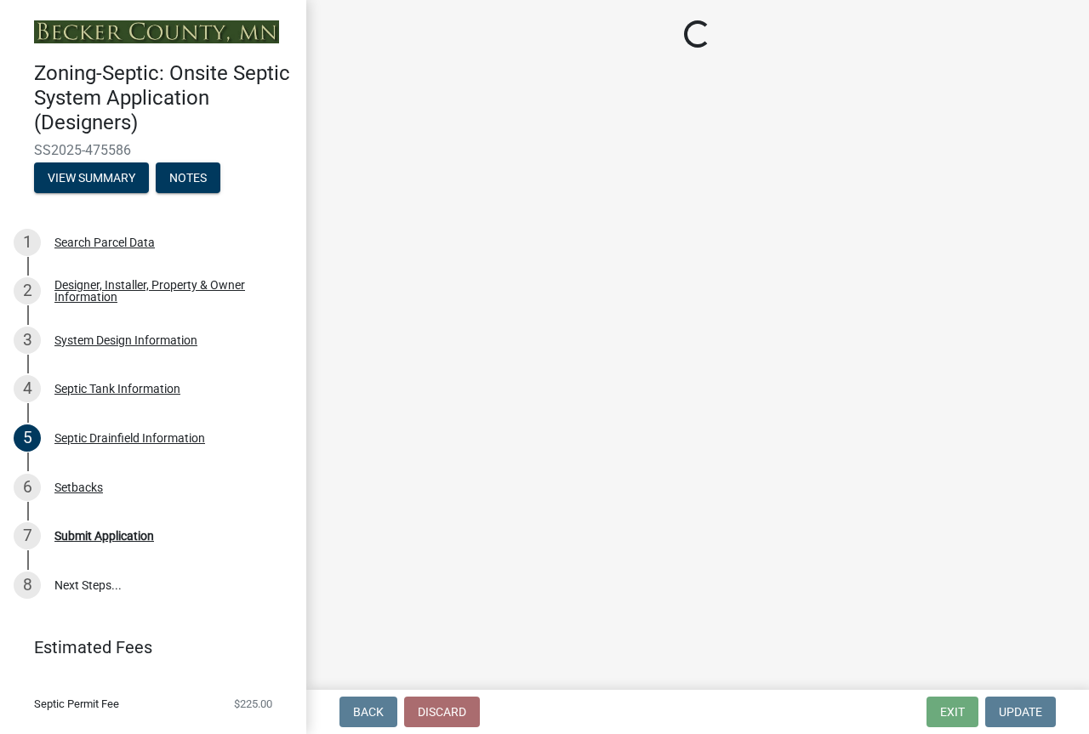
select select "ba43cfd8-3223-4e93-a41d-8bc71aa45820"
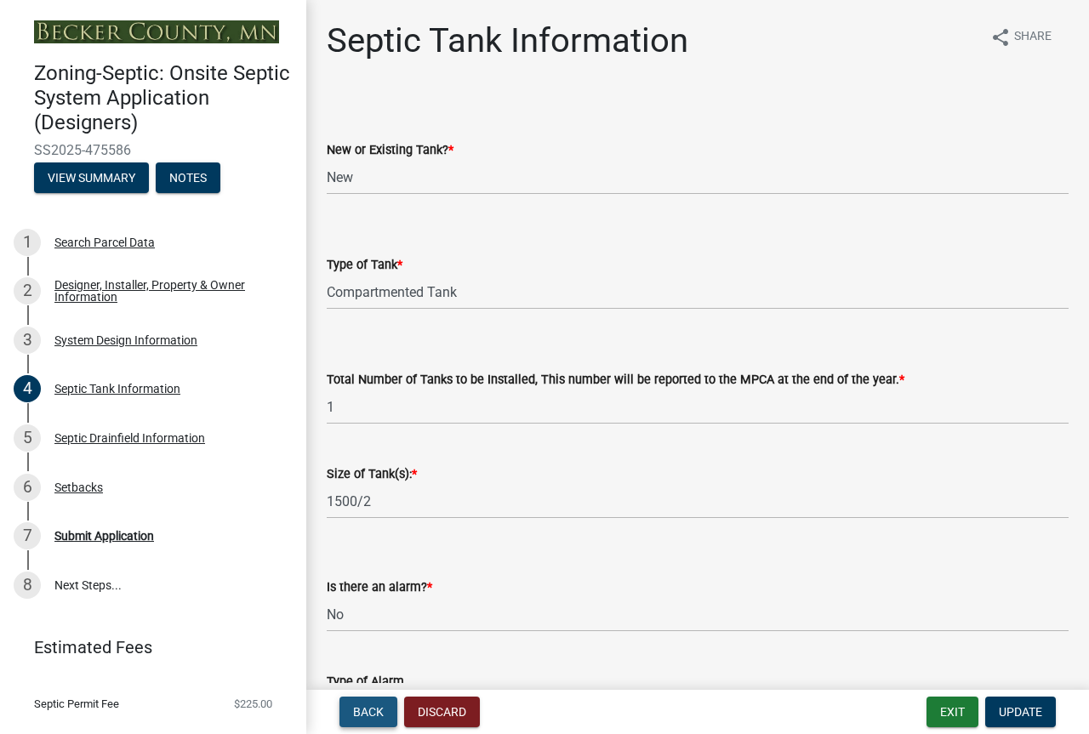
click at [378, 708] on span "Back" at bounding box center [368, 712] width 31 height 14
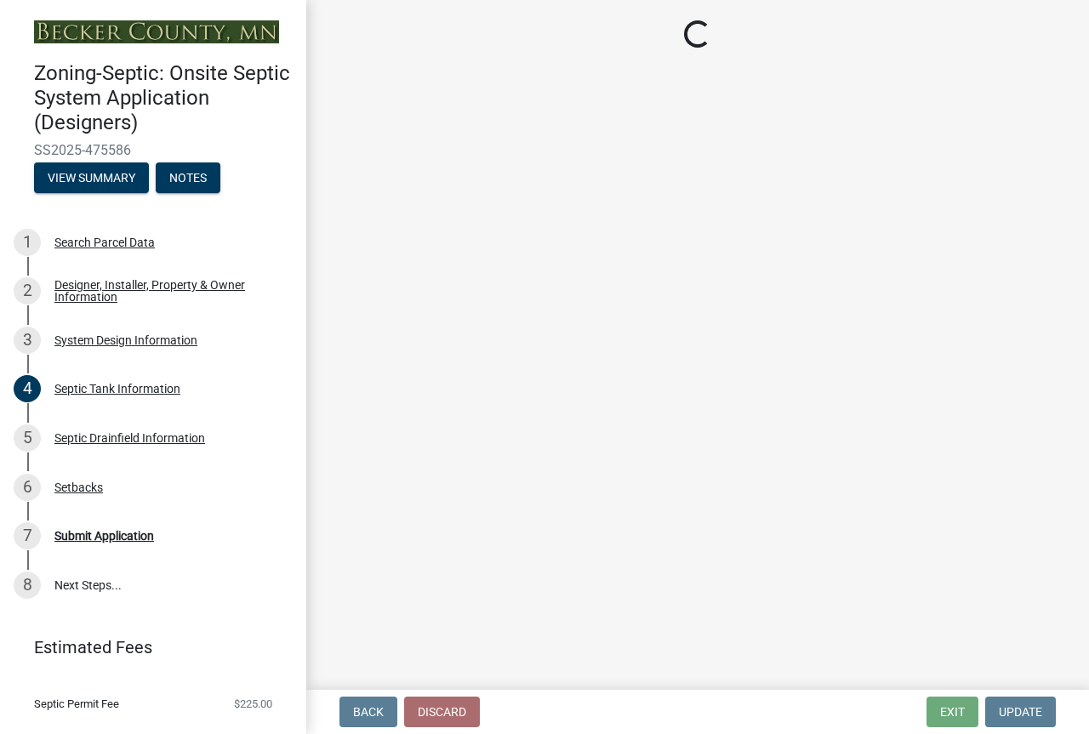
select select "1dbde450-0d00-4fac-96a0-74b44ab60bea"
select select "25258e87-3ef9-4f1c-a5f1-75a1d463abfb"
select select "011fbff4-a41d-4a75-9bd8-71c7e6c69e0d"
select select "85fdfef2-2683-4311-b5d5-5505f6411127"
select select "d95a9312-c8a1-4ec7-8581-25dbcf440a1f"
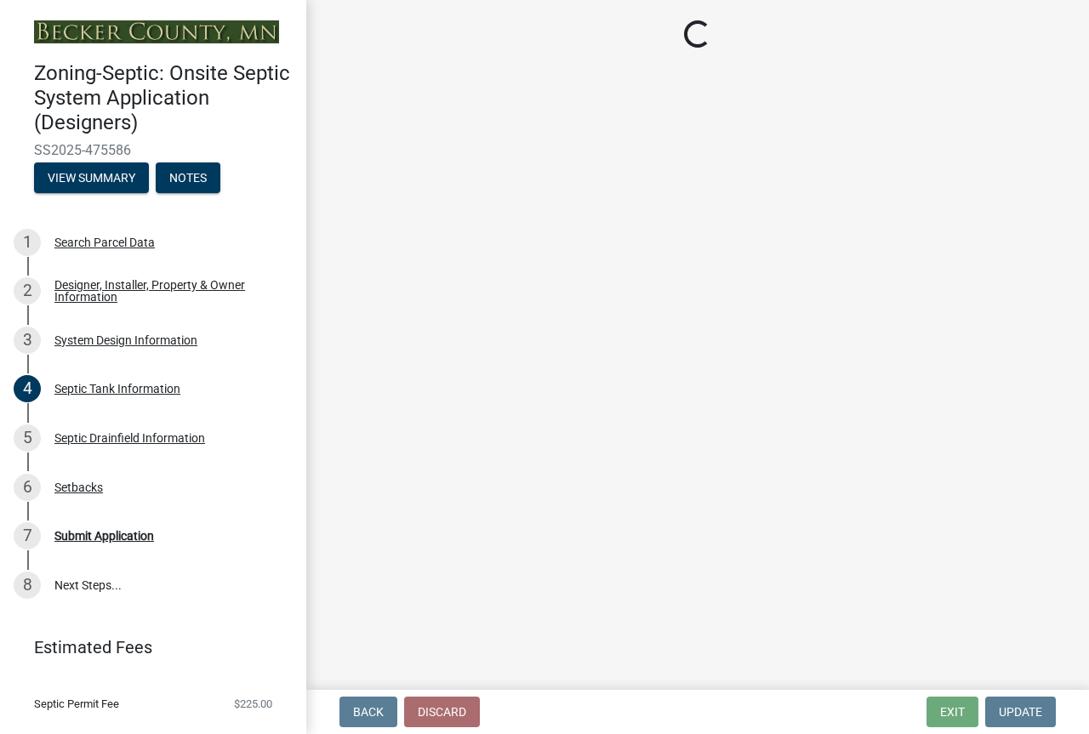
select select "ba735beb-519e-40f0-ae20-62d65fc4c46b"
select select "ef698bf5-6172-44c1-9ffb-522c07469aed"
select select "a0c59fcd-b61c-4c3a-90a8-e70849750c47"
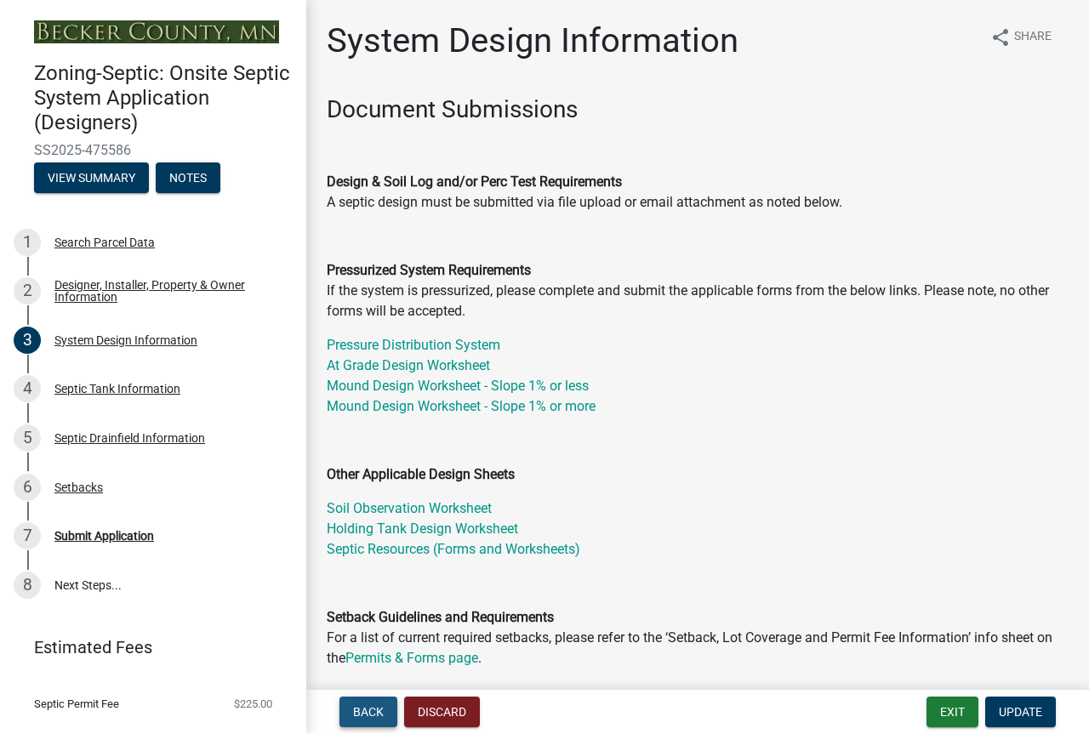
click at [378, 705] on span "Back" at bounding box center [368, 712] width 31 height 14
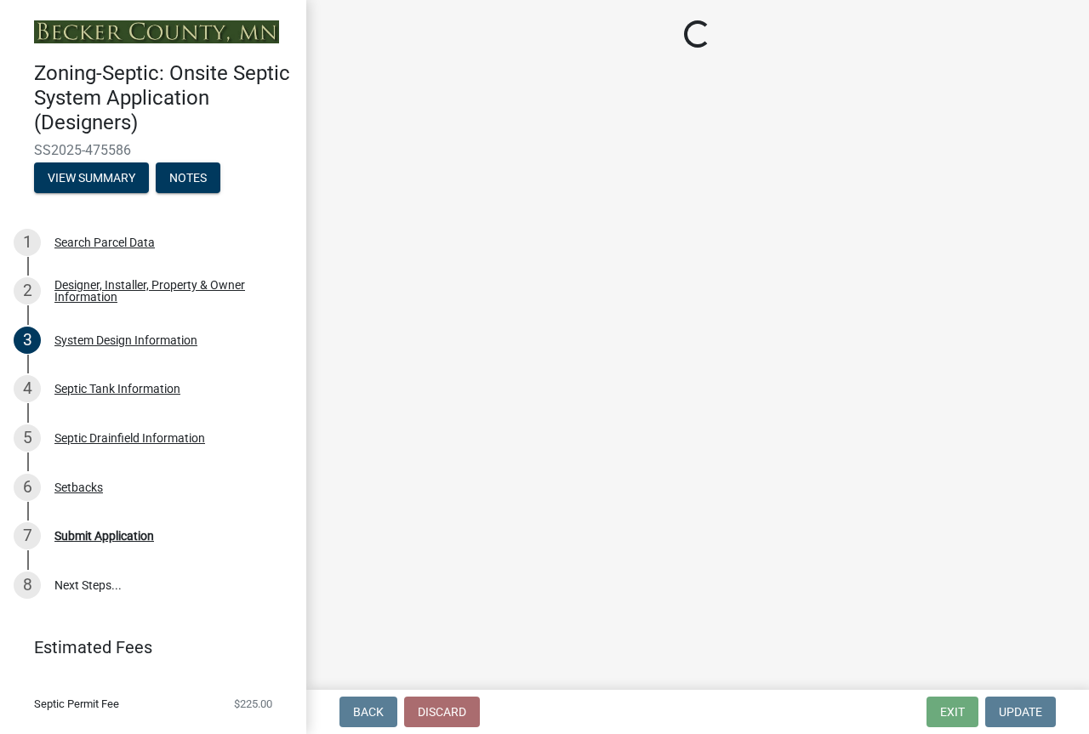
select select "25bab914-c910-45b8-955f-6e3fb29d91bd"
select select "3cbe5c42-8469-463e-9258-42a331bdba77"
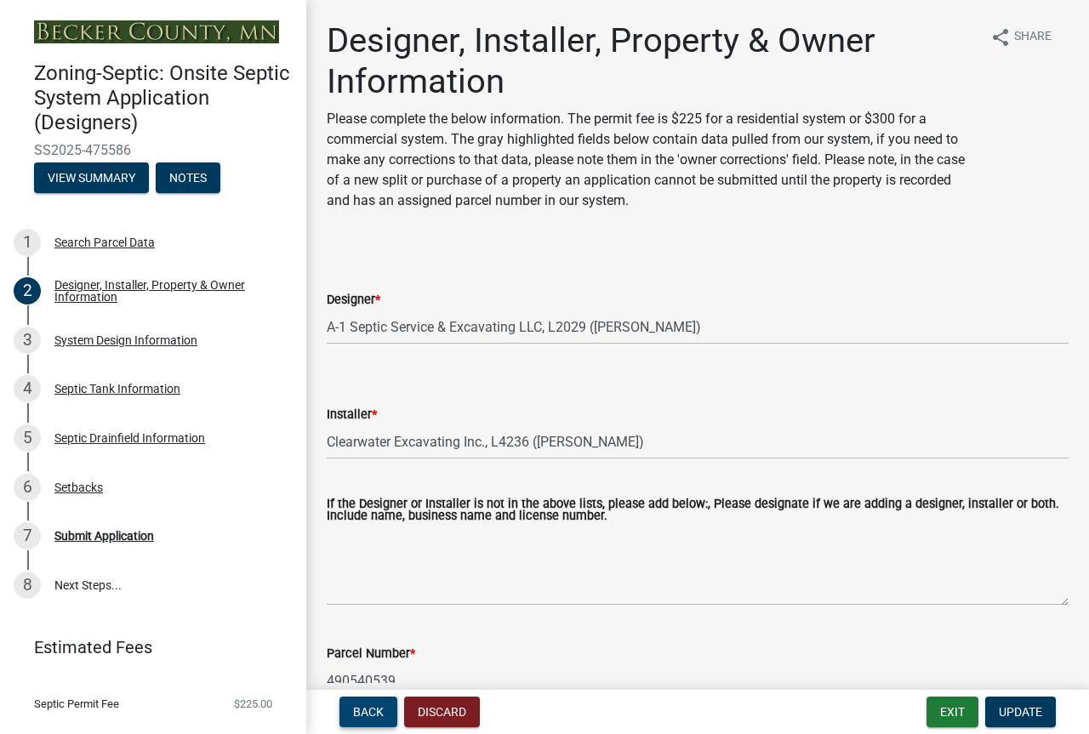
click at [378, 705] on span "Back" at bounding box center [368, 712] width 31 height 14
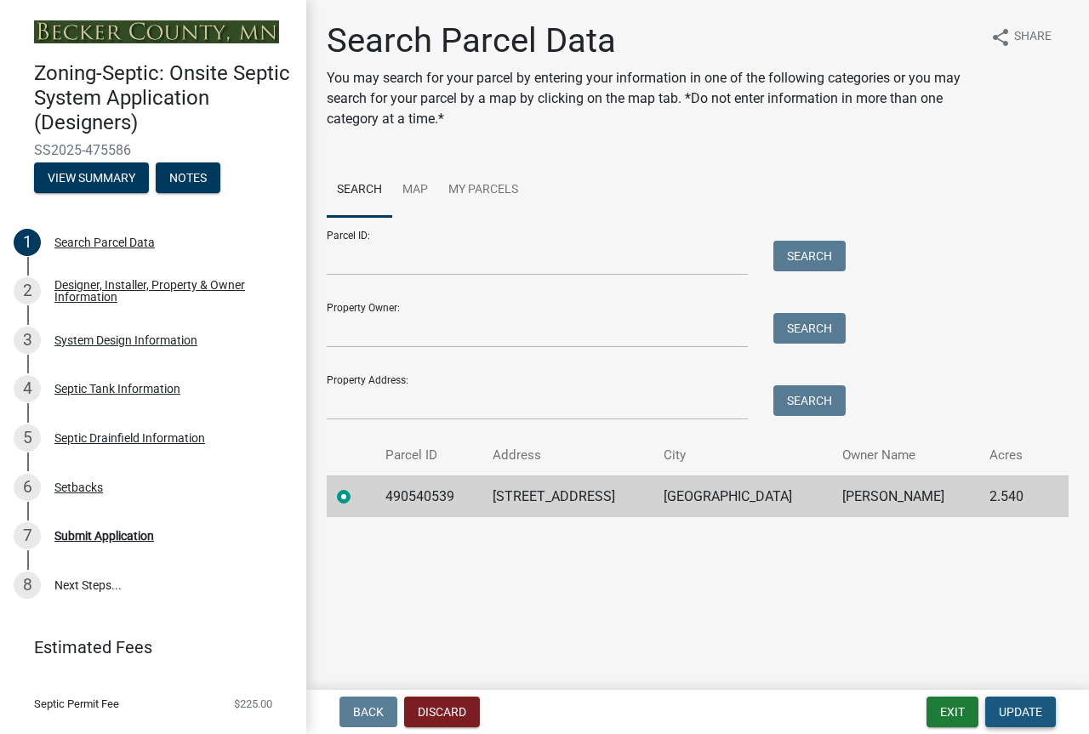
click at [1002, 709] on span "Update" at bounding box center [1020, 712] width 43 height 14
